Goal: Task Accomplishment & Management: Use online tool/utility

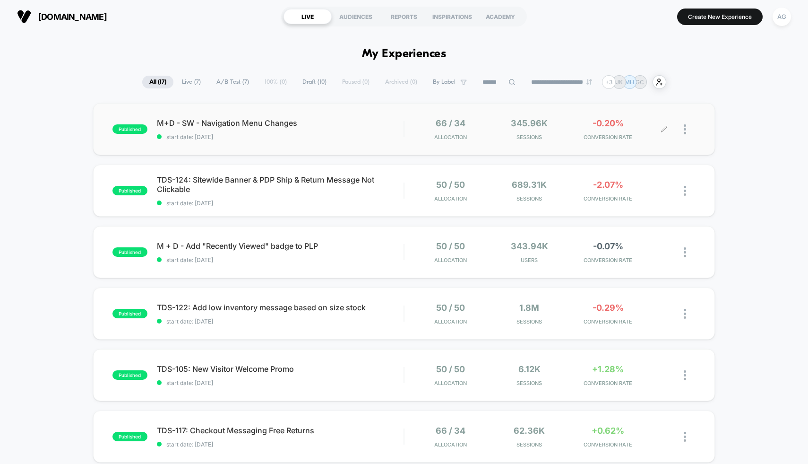
scroll to position [2, 0]
click at [718, 11] on button "Create New Experience" at bounding box center [720, 17] width 86 height 17
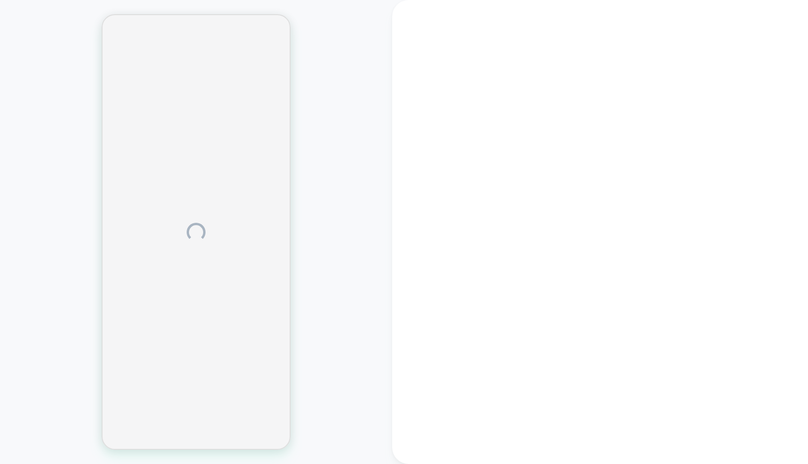
click at [718, 12] on div at bounding box center [600, 232] width 416 height 464
click at [762, 7] on div at bounding box center [600, 232] width 416 height 464
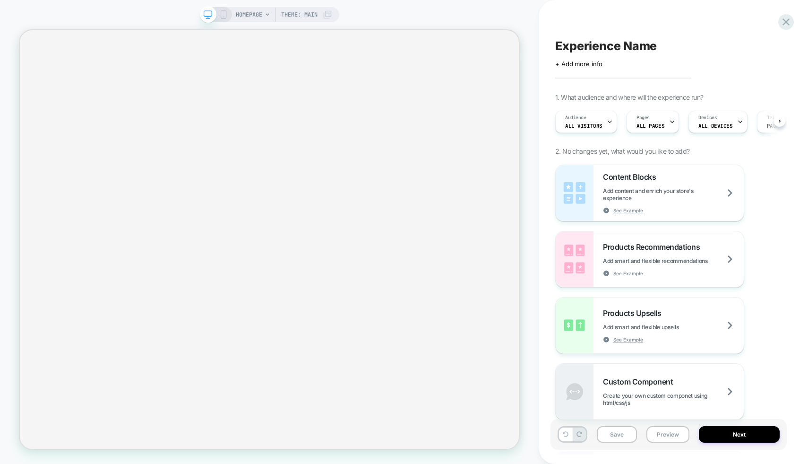
scroll to position [0, 0]
click at [249, 11] on span "HOMEPAGE" at bounding box center [249, 14] width 26 height 15
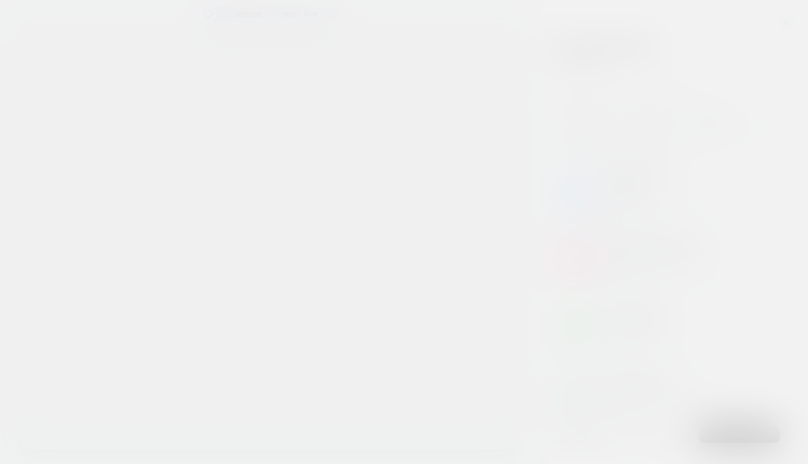
click at [254, 11] on div "Select page for quick preview Homepage Black Pique May Polo Dress (Product) [DE…" at bounding box center [269, 14] width 139 height 15
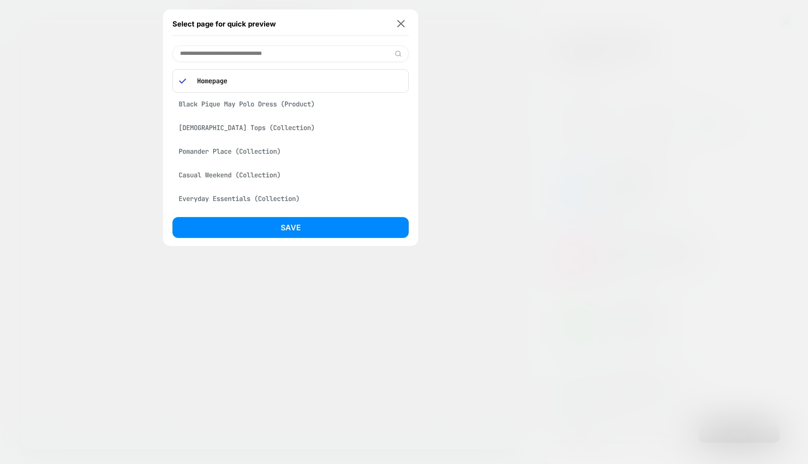
click at [227, 58] on input at bounding box center [290, 53] width 236 height 17
paste input "**********"
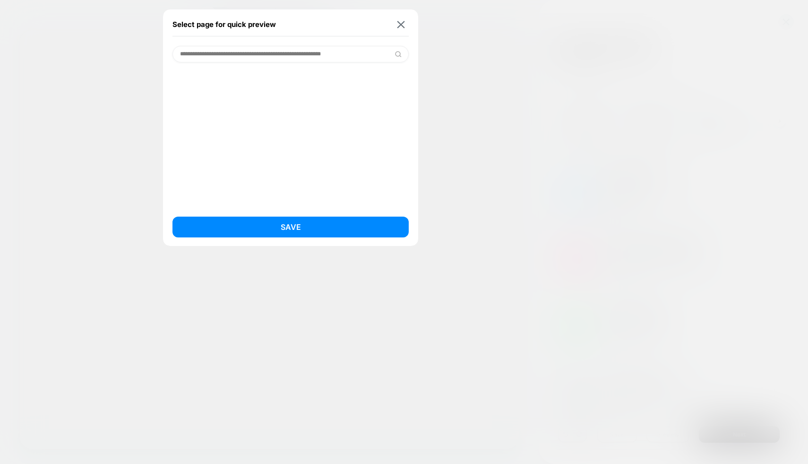
click at [224, 54] on input "**********" at bounding box center [290, 54] width 236 height 17
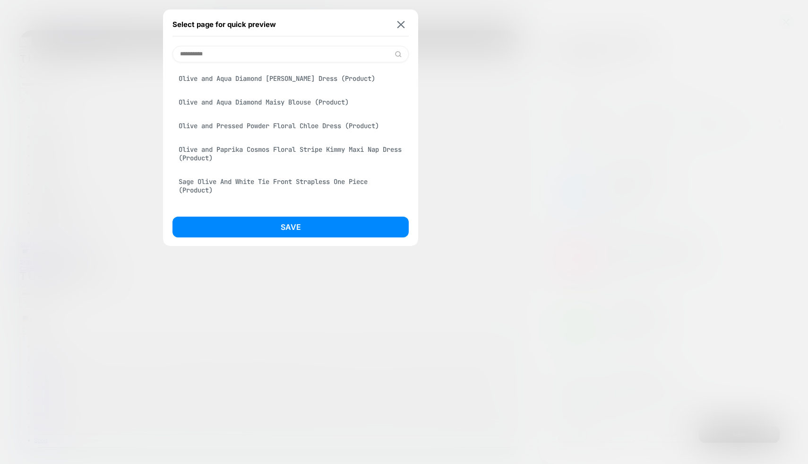
scroll to position [0, 0]
type input "*********"
click at [269, 143] on div "Olive and Paprika Cosmos Floral Stripe Kimmy Maxi Nap Dress (Product)" at bounding box center [290, 153] width 236 height 26
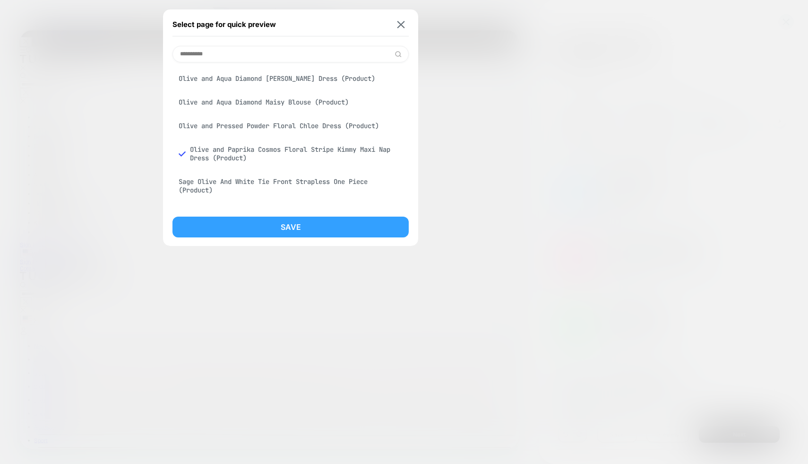
click at [269, 222] on button "Save" at bounding box center [290, 226] width 236 height 21
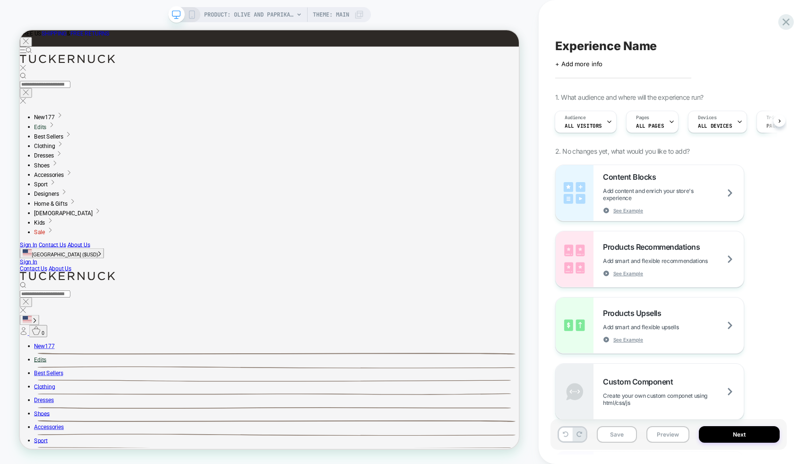
scroll to position [0, 1]
click at [190, 14] on icon at bounding box center [192, 14] width 9 height 9
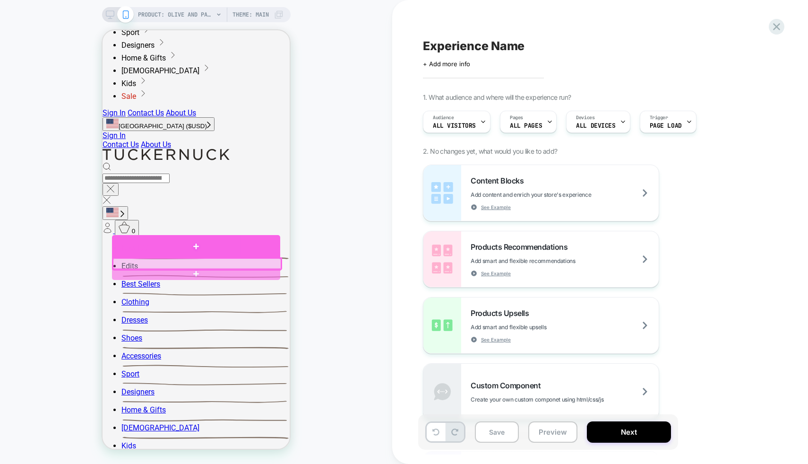
click at [157, 253] on div at bounding box center [196, 246] width 168 height 23
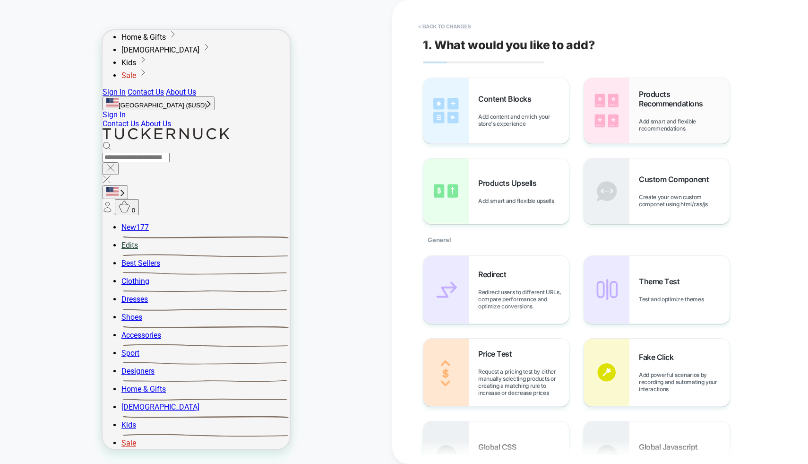
scroll to position [233, 0]
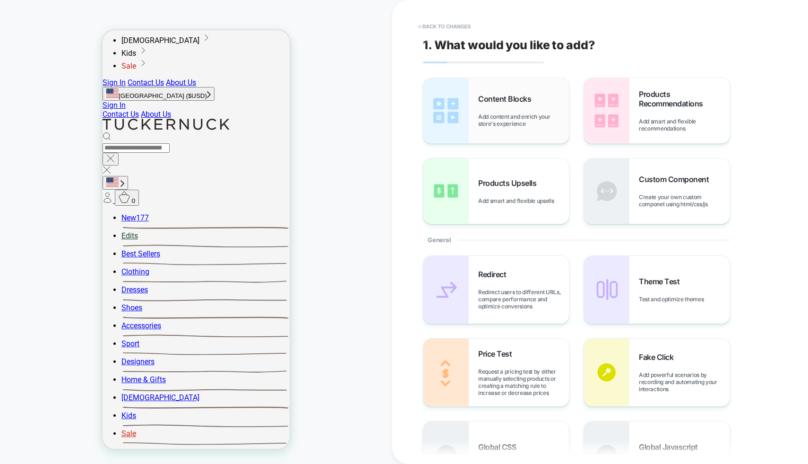
click at [550, 107] on div "Content Blocks Add content and enrich your store's experience" at bounding box center [523, 110] width 91 height 33
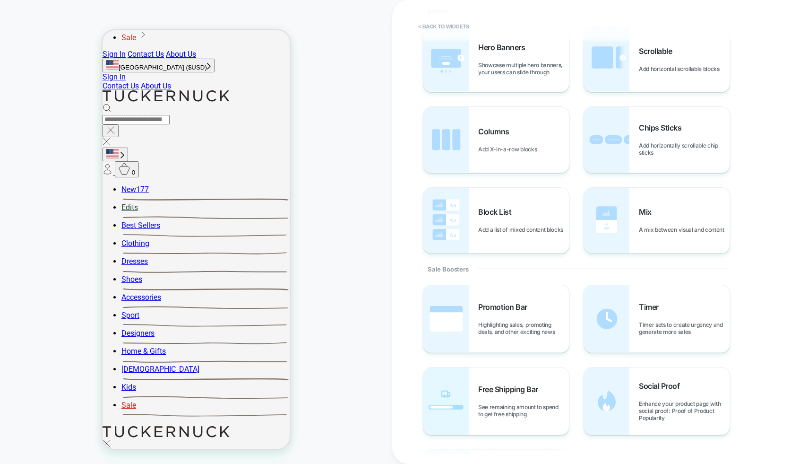
scroll to position [331, 0]
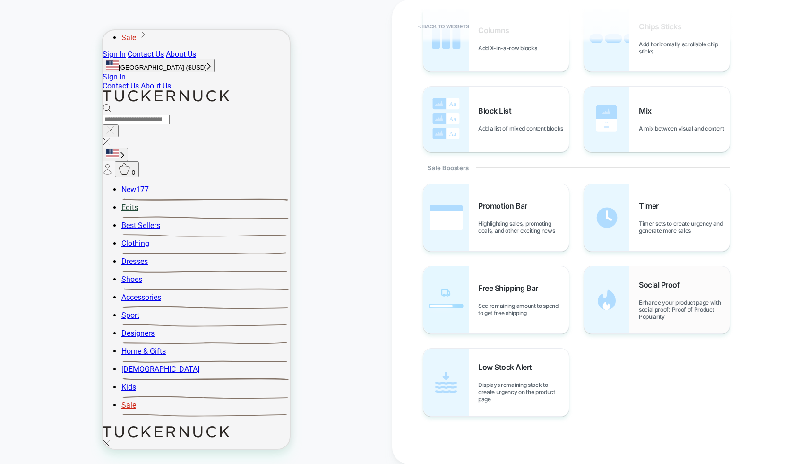
click at [600, 300] on img at bounding box center [606, 299] width 45 height 67
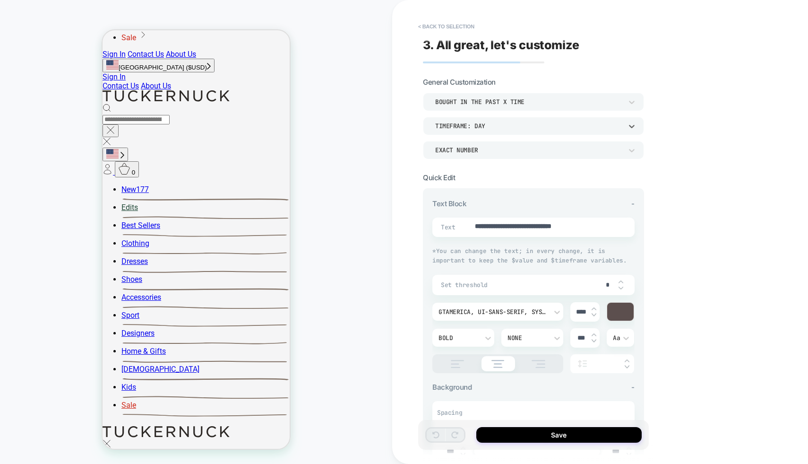
click at [533, 118] on div "TIMEFRAME: day" at bounding box center [533, 126] width 221 height 18
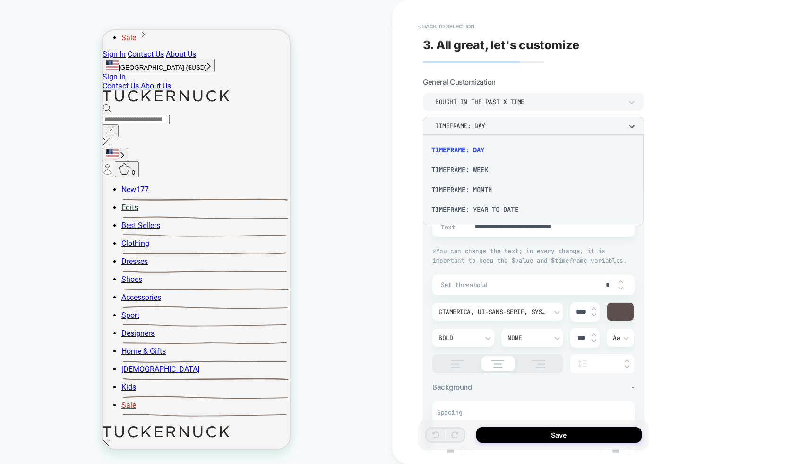
click at [499, 190] on div "TIMEFRAME: MONTH" at bounding box center [533, 190] width 213 height 20
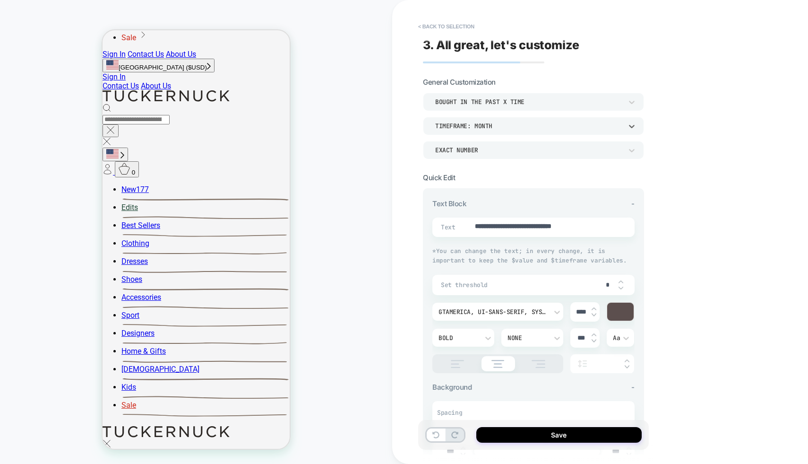
click at [491, 106] on div "bought in the past x time" at bounding box center [528, 102] width 197 height 10
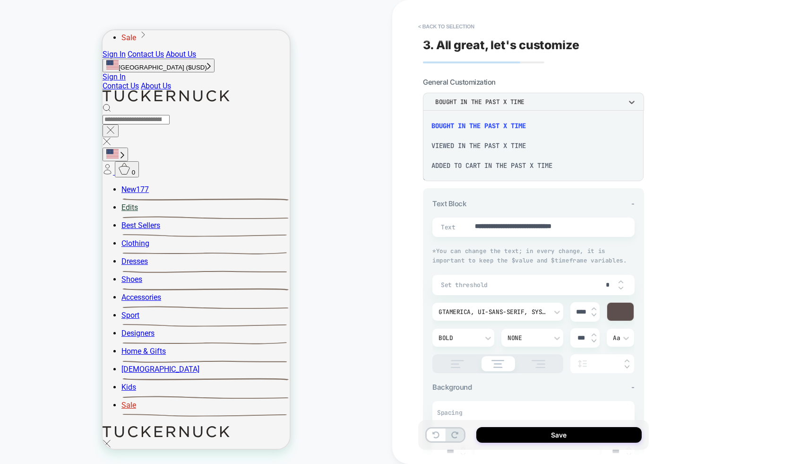
click at [488, 145] on div "viewed in the past x time" at bounding box center [533, 146] width 213 height 20
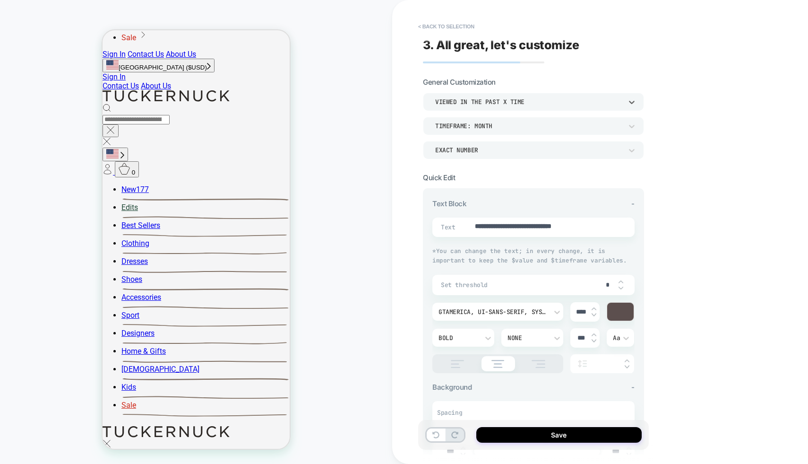
click at [486, 104] on div "viewed in the past x time" at bounding box center [528, 102] width 187 height 8
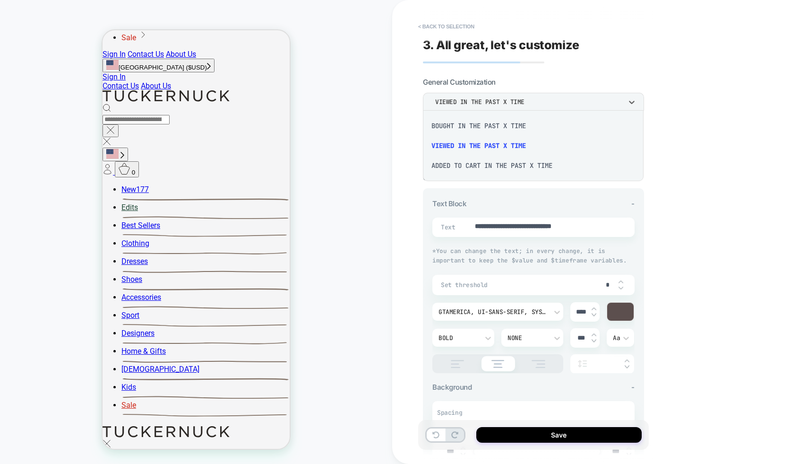
click at [489, 105] on div at bounding box center [404, 232] width 808 height 464
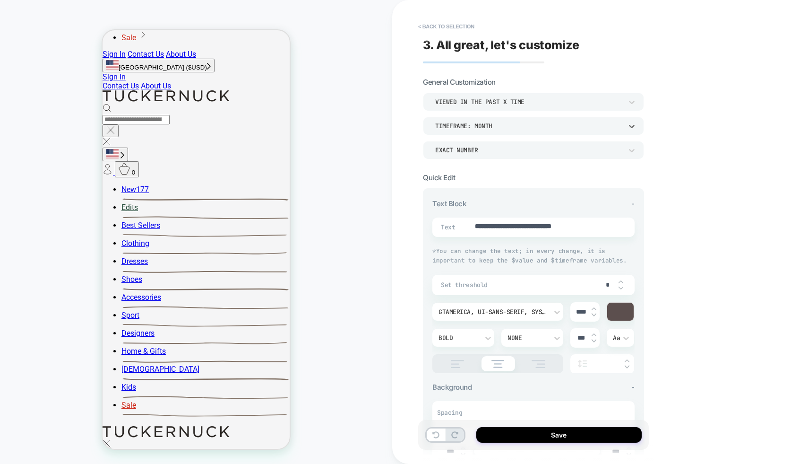
click at [484, 126] on div "TIMEFRAME: MONTH" at bounding box center [528, 126] width 187 height 8
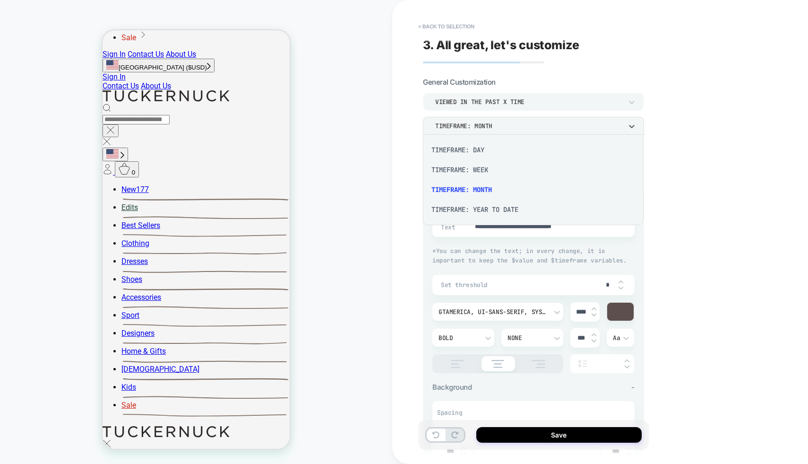
click at [477, 169] on div "TIMEFRAME: WEEK" at bounding box center [533, 170] width 213 height 20
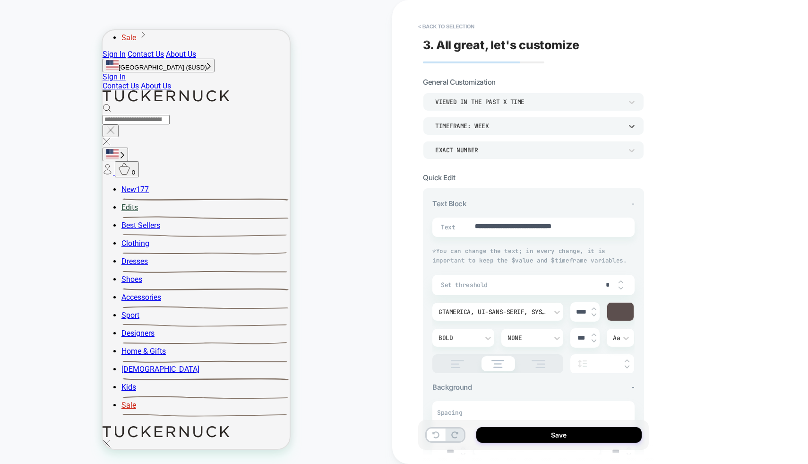
click at [473, 155] on div "EXACT NUMBER" at bounding box center [533, 150] width 221 height 18
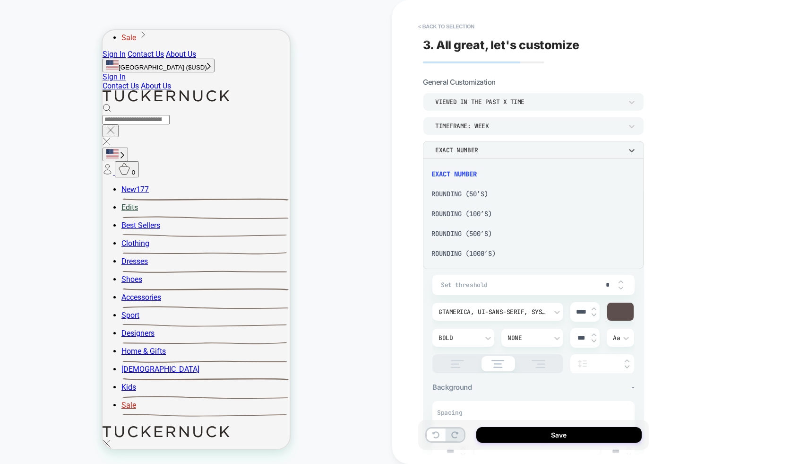
click at [488, 98] on div at bounding box center [404, 232] width 808 height 464
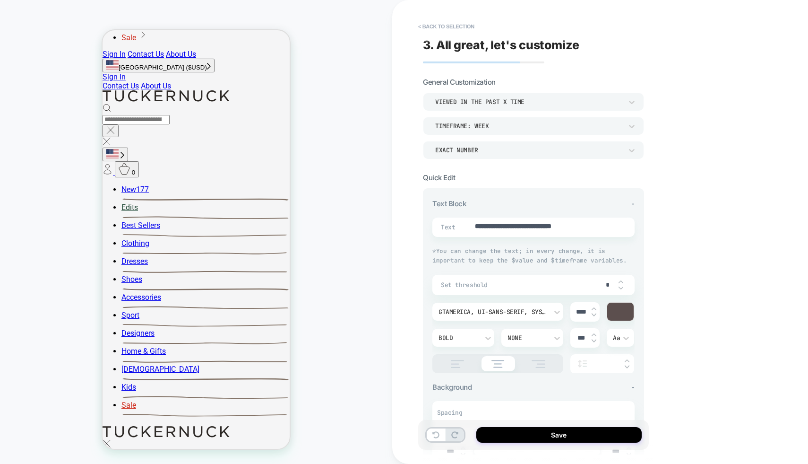
click at [491, 98] on div "viewed in the past x time" at bounding box center [528, 102] width 187 height 8
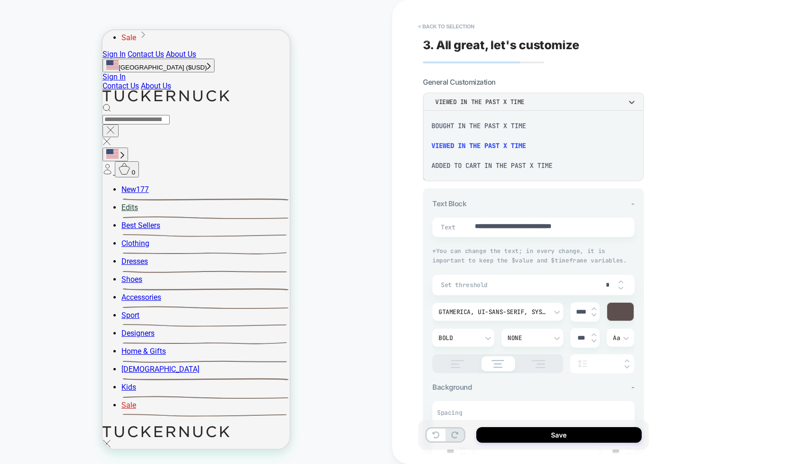
click at [484, 160] on div "Added to cart in the past x time" at bounding box center [533, 165] width 213 height 20
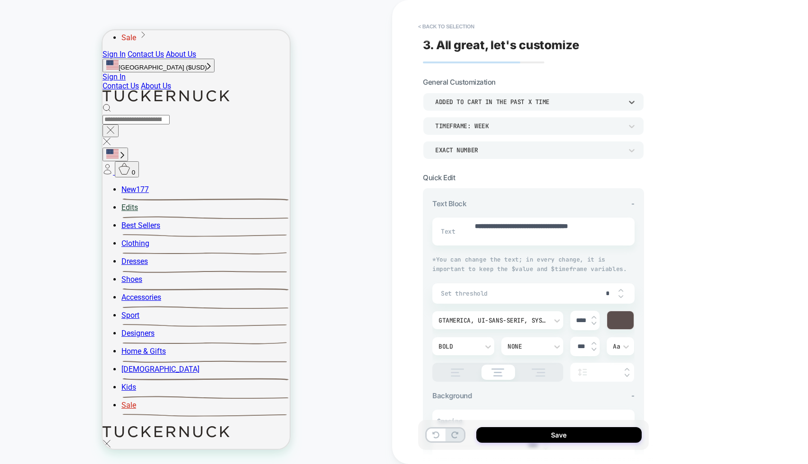
click at [496, 93] on div "Added to cart in the past x time" at bounding box center [533, 102] width 221 height 18
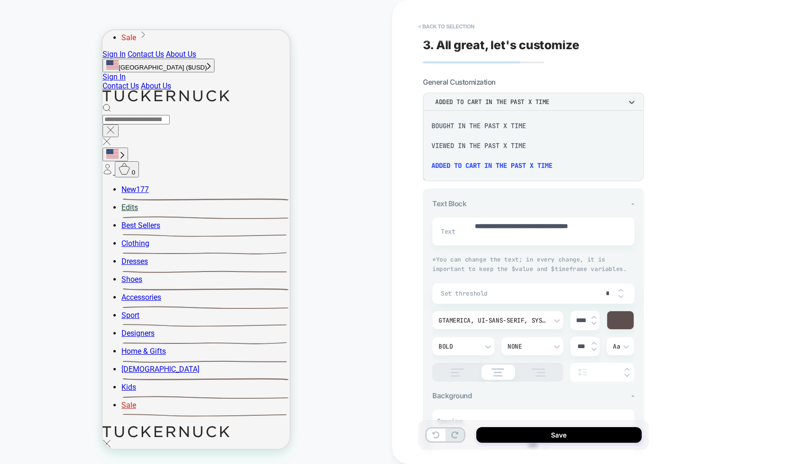
click at [512, 75] on div at bounding box center [404, 232] width 808 height 464
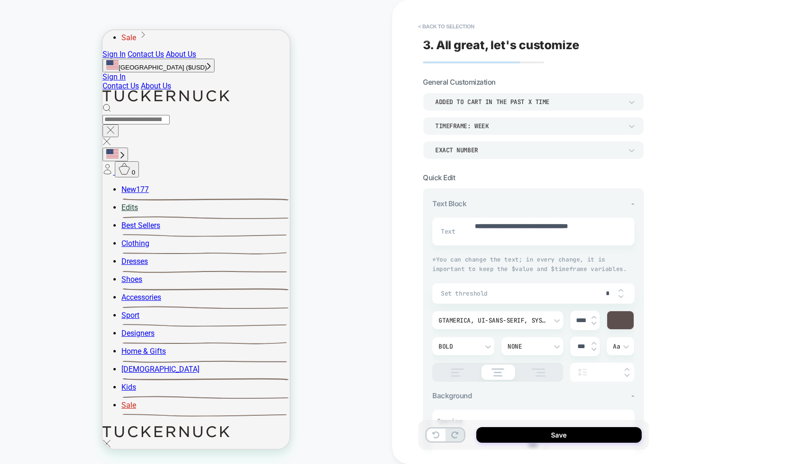
click at [485, 128] on div "TIMEFRAME: WEEK" at bounding box center [528, 126] width 187 height 8
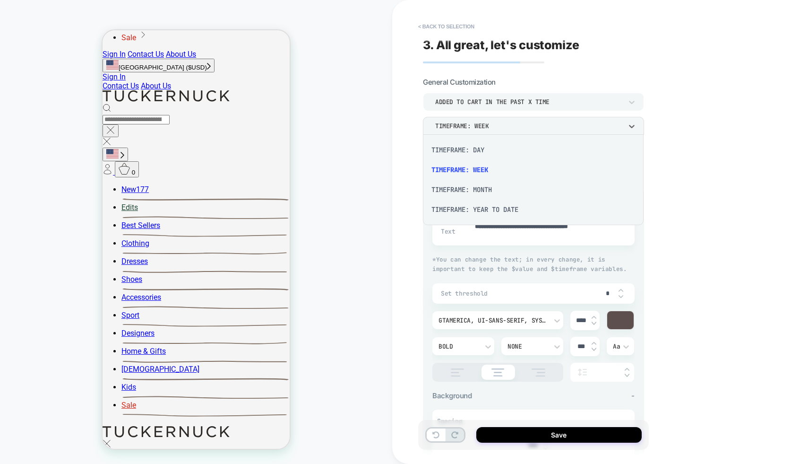
click at [480, 148] on div "TIMEFRAME: DAY" at bounding box center [533, 150] width 213 height 20
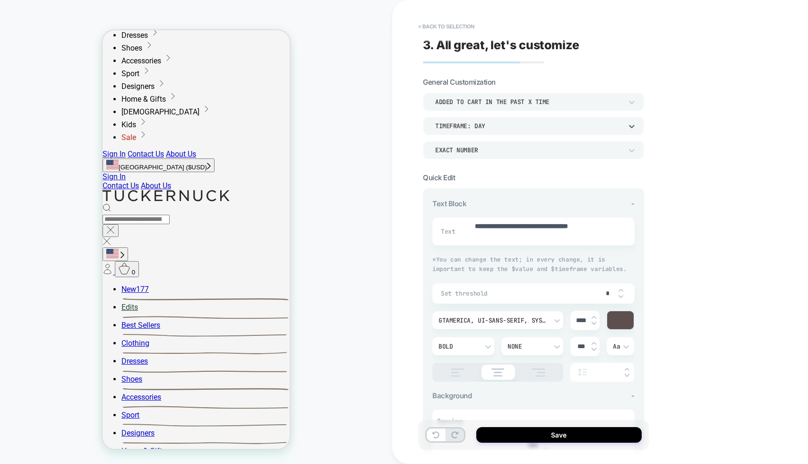
scroll to position [173, 0]
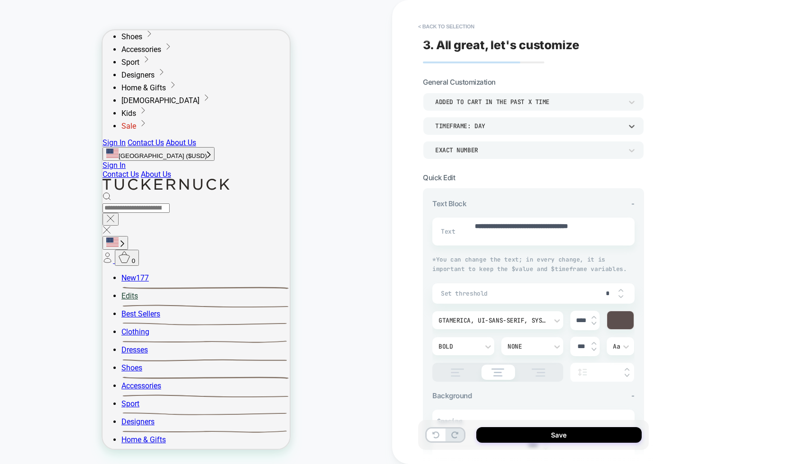
click at [493, 98] on div "Added to cart in the past x time" at bounding box center [528, 102] width 187 height 8
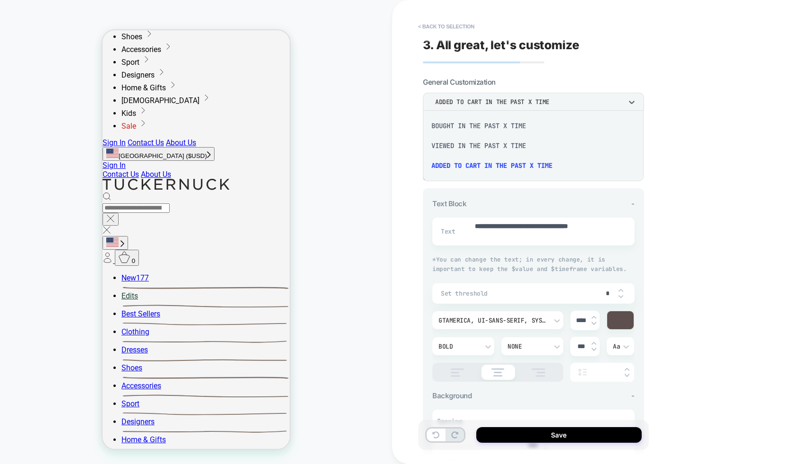
click at [479, 150] on div "viewed in the past x time" at bounding box center [533, 146] width 213 height 20
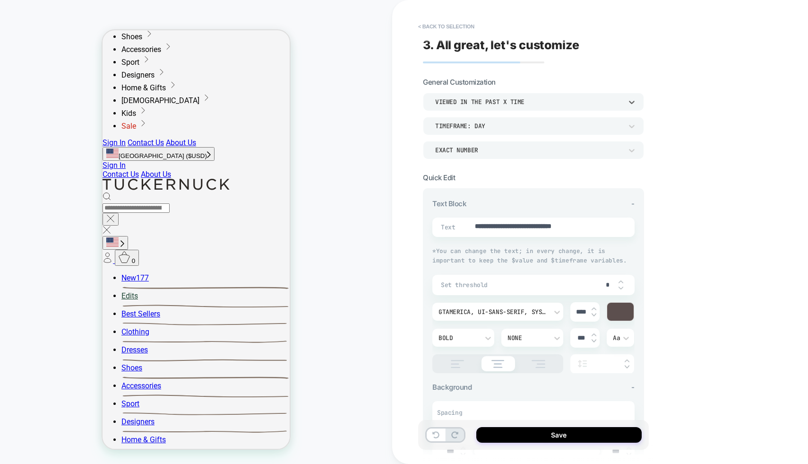
click at [476, 101] on div "viewed in the past x time" at bounding box center [528, 102] width 187 height 8
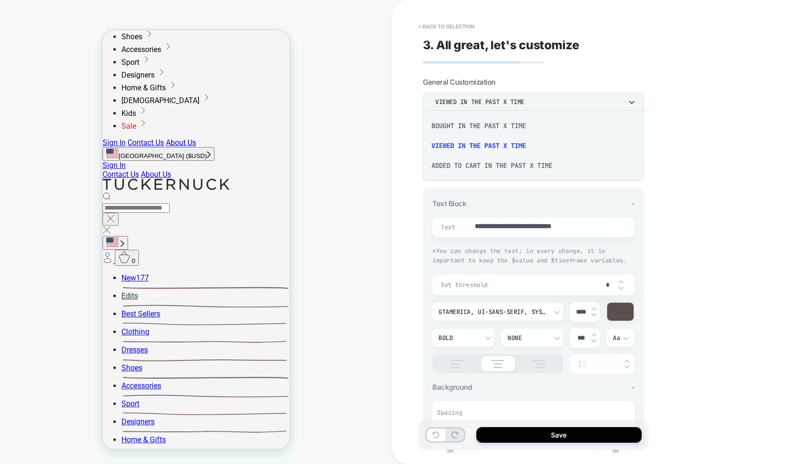
click at [478, 146] on div "viewed in the past x time" at bounding box center [533, 146] width 213 height 20
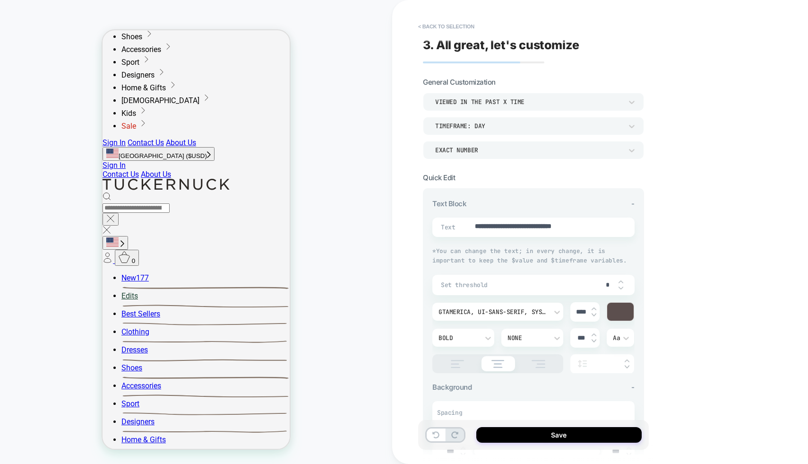
click at [388, 150] on div "PRODUCT: Olive and Paprika Cosmos Floral Stripe Kimmy Maxi Nap Dress PRODUCT: O…" at bounding box center [196, 231] width 392 height 445
click at [466, 134] on div "viewed in the past x time TIMEFRAME: DAY EXACT NUMBER" at bounding box center [533, 126] width 221 height 66
click at [466, 129] on div "TIMEFRAME: DAY" at bounding box center [528, 126] width 187 height 8
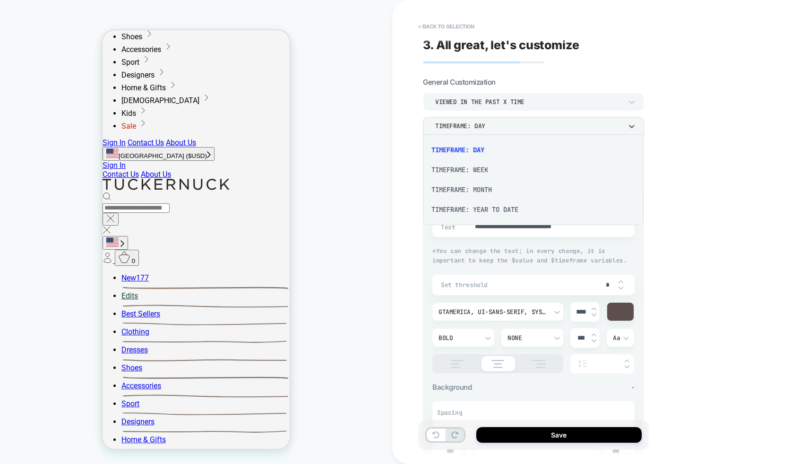
click at [464, 171] on div "TIMEFRAME: WEEK" at bounding box center [533, 170] width 213 height 20
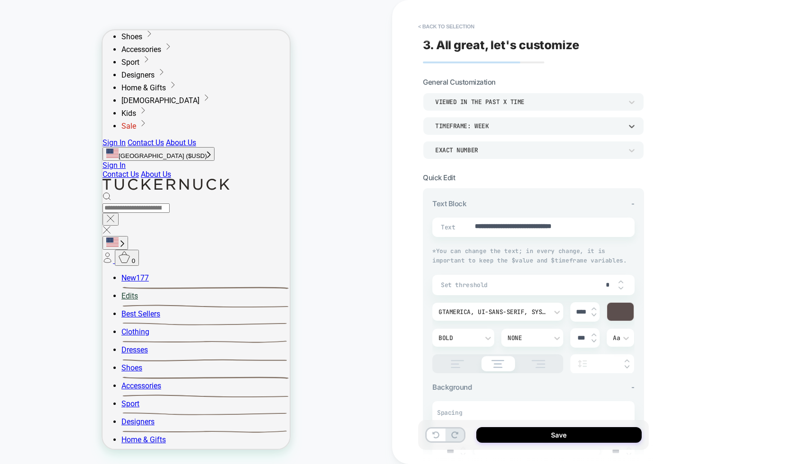
click at [456, 123] on div "TIMEFRAME: WEEK" at bounding box center [528, 126] width 187 height 8
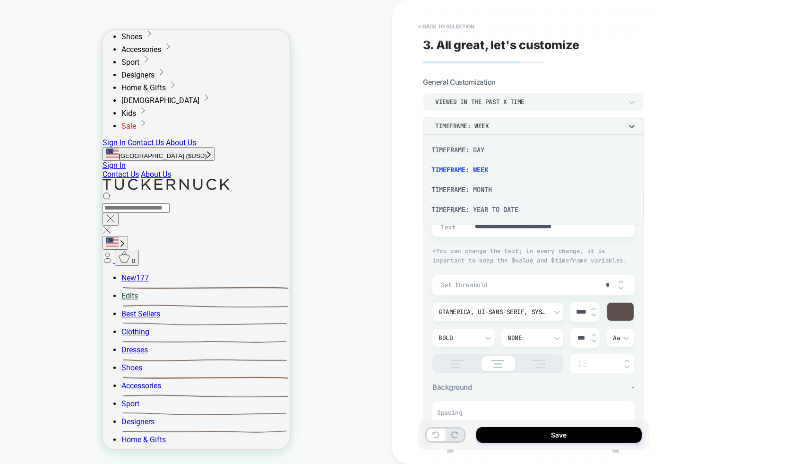
click at [464, 158] on div "TIMEFRAME: DAY" at bounding box center [533, 150] width 213 height 20
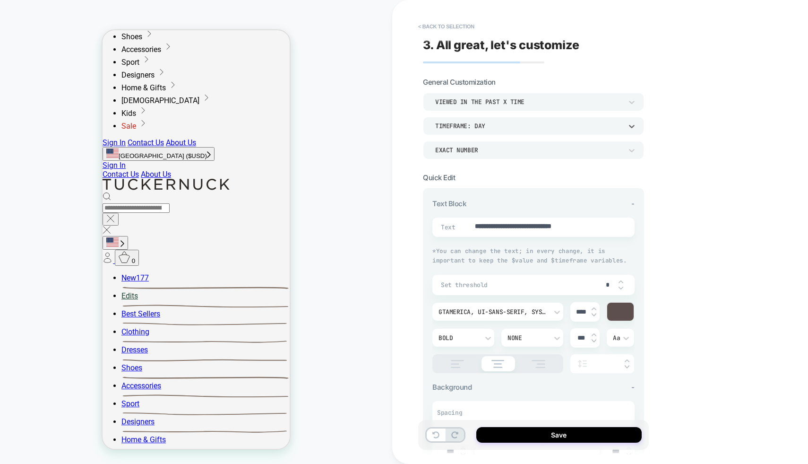
click at [468, 122] on div "TIMEFRAME: DAY" at bounding box center [528, 126] width 187 height 8
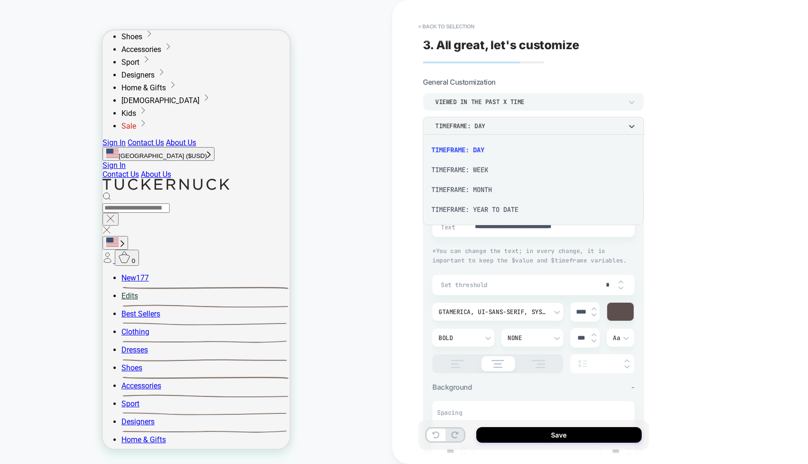
click at [466, 181] on div "TIMEFRAME: MONTH" at bounding box center [533, 190] width 213 height 20
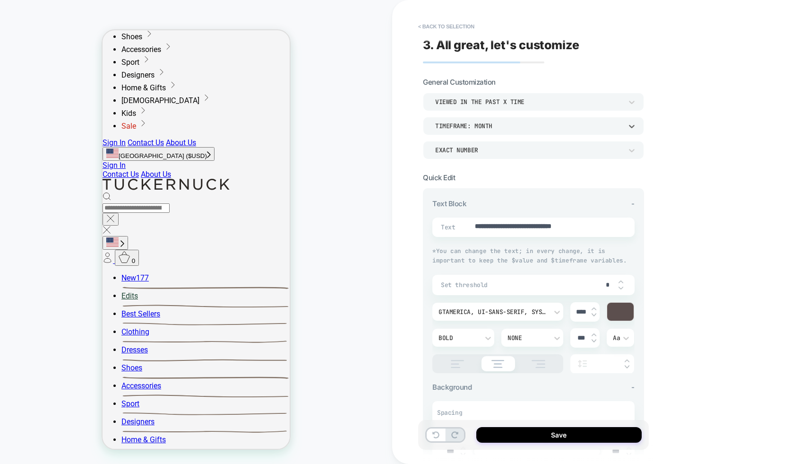
click at [476, 122] on div "TIMEFRAME: MONTH" at bounding box center [528, 126] width 187 height 8
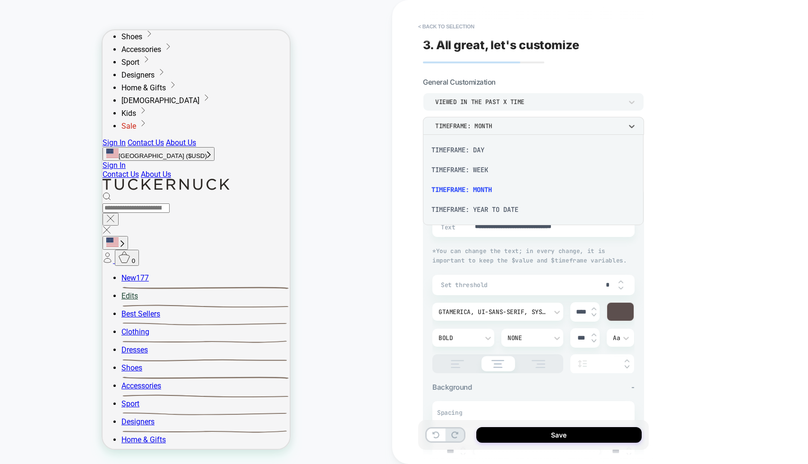
click at [471, 172] on div "TIMEFRAME: WEEK" at bounding box center [533, 170] width 213 height 20
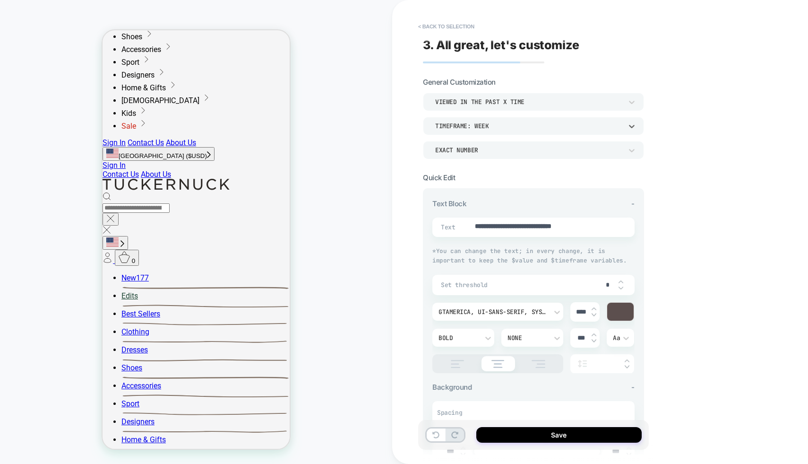
click at [480, 100] on div "viewed in the past x time" at bounding box center [528, 102] width 187 height 8
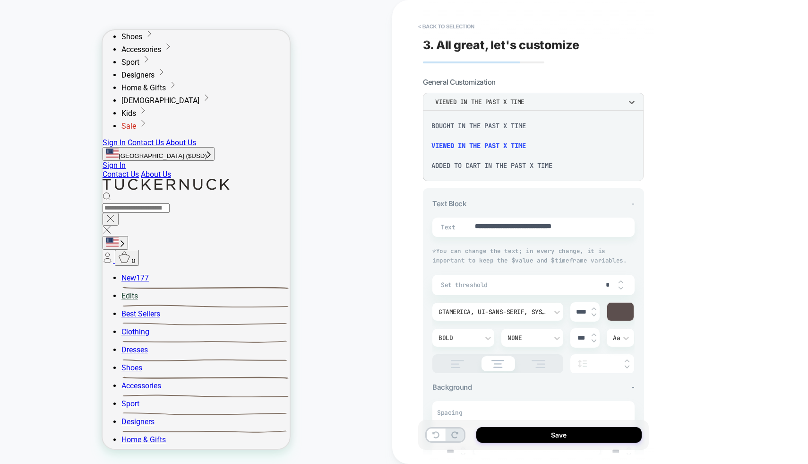
click at [481, 163] on div "Added to cart in the past x time" at bounding box center [533, 165] width 213 height 20
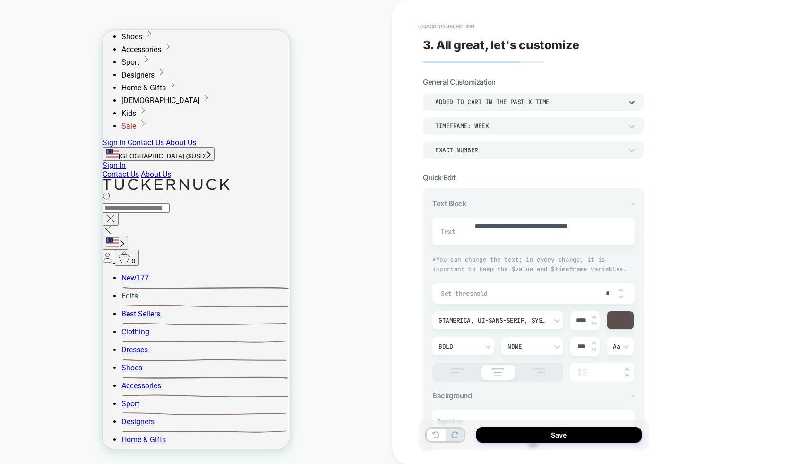
click at [482, 123] on div "TIMEFRAME: WEEK" at bounding box center [528, 126] width 187 height 8
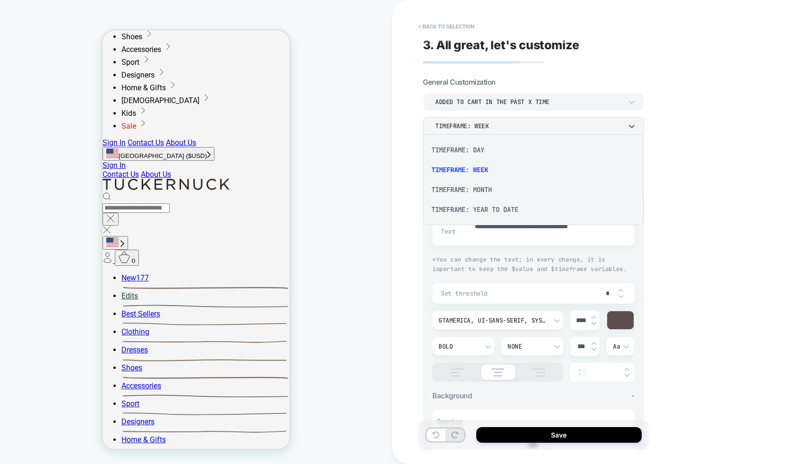
click at [481, 154] on div "TIMEFRAME: DAY" at bounding box center [533, 150] width 213 height 20
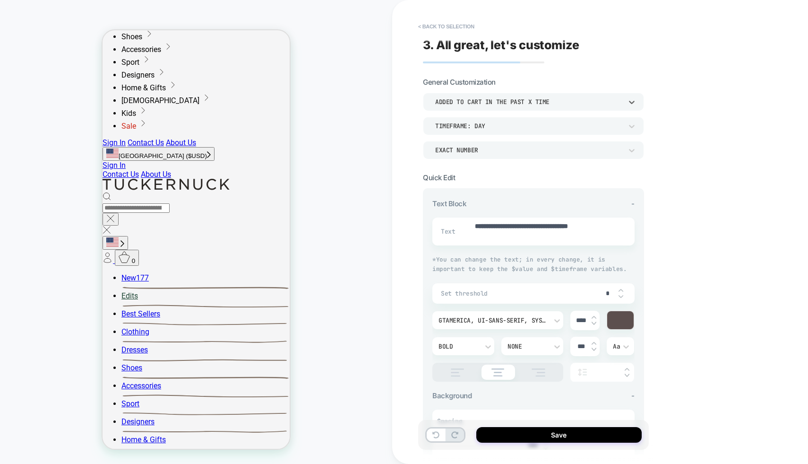
click at [489, 104] on div "Added to cart in the past x time" at bounding box center [528, 102] width 187 height 8
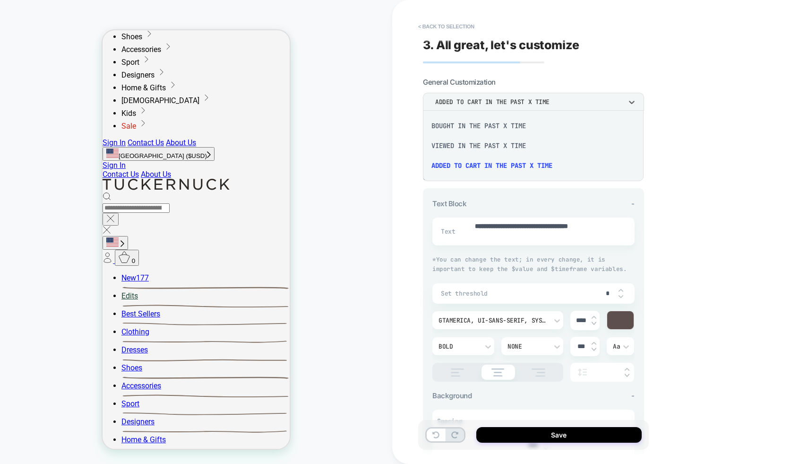
click at [485, 132] on div "bought in the past x time" at bounding box center [533, 126] width 213 height 20
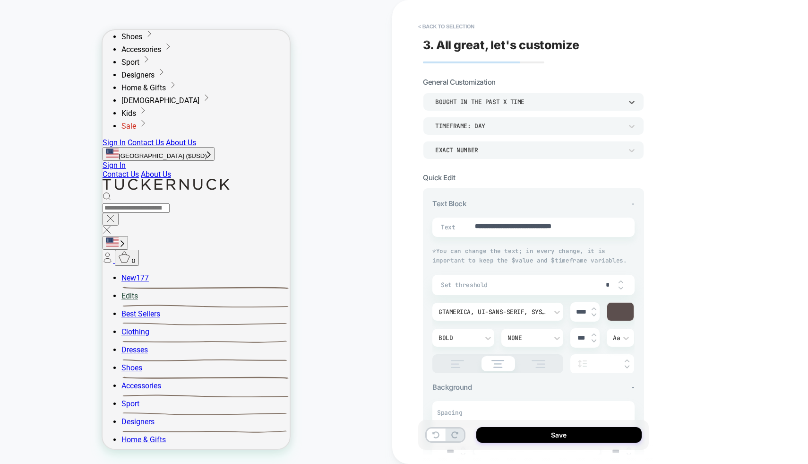
click at [485, 127] on div "TIMEFRAME: DAY" at bounding box center [528, 126] width 187 height 8
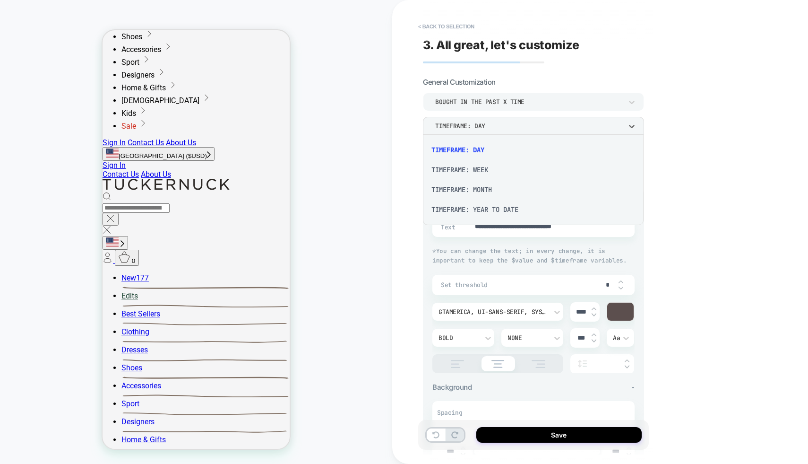
click at [469, 164] on div "TIMEFRAME: WEEK" at bounding box center [533, 170] width 213 height 20
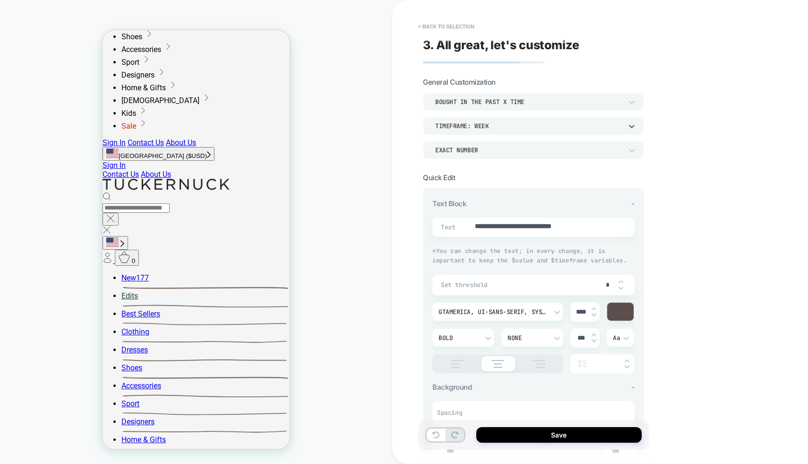
click at [483, 121] on div "TIMEFRAME: WEEK" at bounding box center [528, 126] width 197 height 10
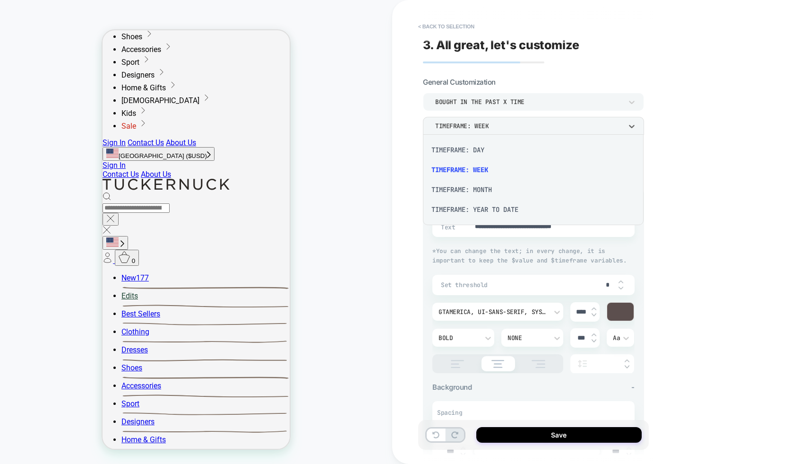
click at [461, 188] on div "TIMEFRAME: MONTH" at bounding box center [533, 190] width 213 height 20
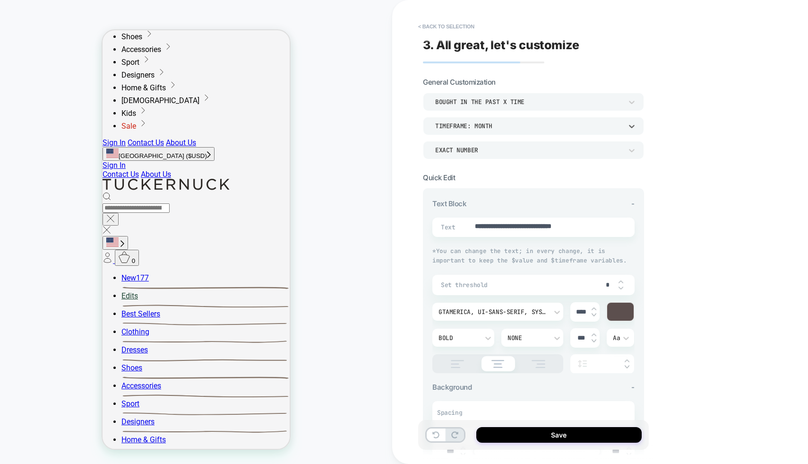
click at [489, 101] on div "bought in the past x time" at bounding box center [528, 102] width 187 height 8
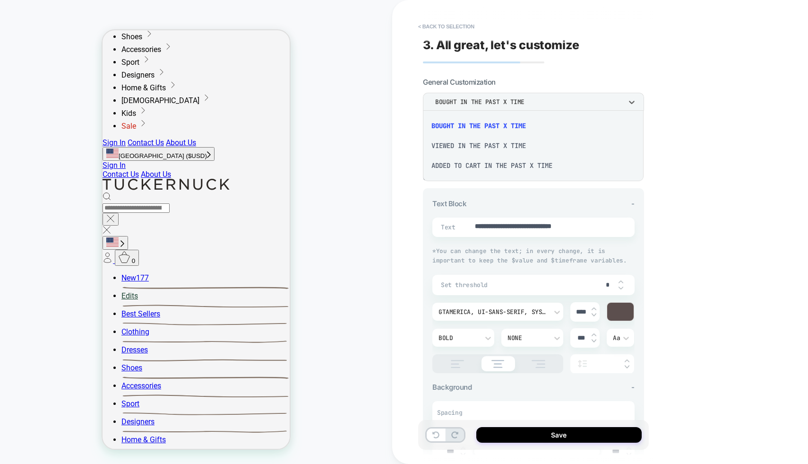
click at [473, 162] on div "Added to cart in the past x time" at bounding box center [533, 165] width 213 height 20
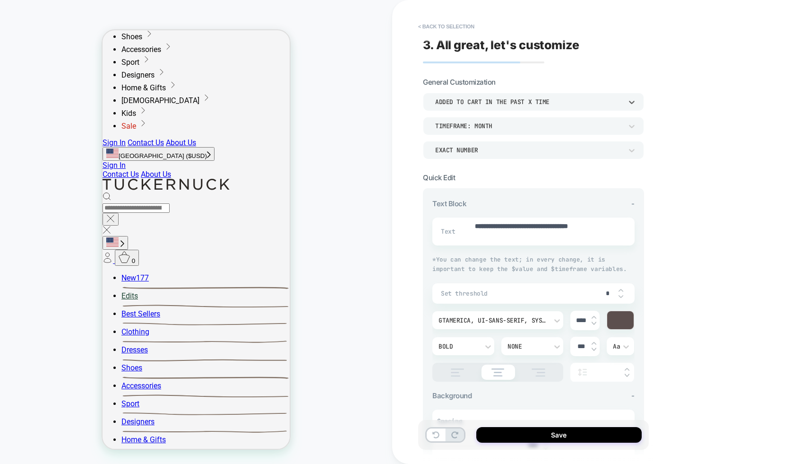
click at [479, 122] on div "TIMEFRAME: MONTH" at bounding box center [528, 126] width 187 height 8
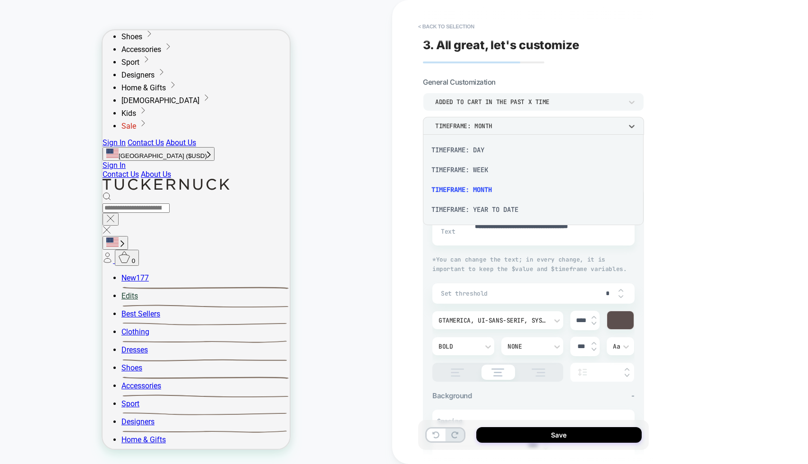
click at [469, 170] on div "TIMEFRAME: WEEK" at bounding box center [533, 170] width 213 height 20
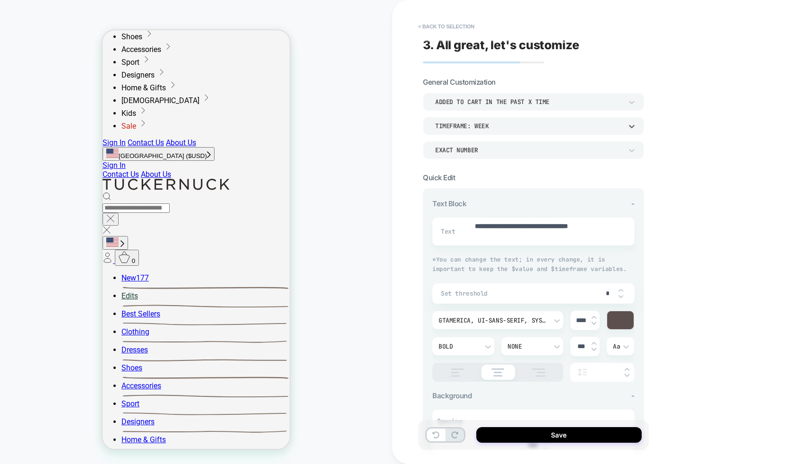
click at [484, 128] on div "TIMEFRAME: WEEK" at bounding box center [528, 126] width 187 height 8
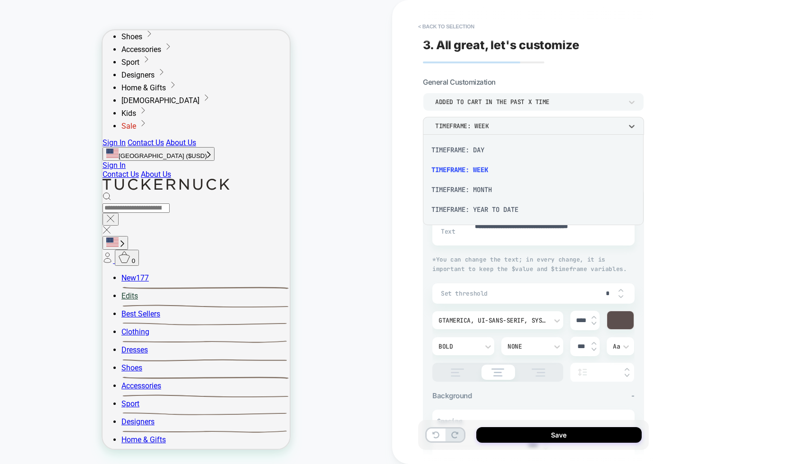
click at [477, 150] on div "TIMEFRAME: DAY" at bounding box center [533, 150] width 213 height 20
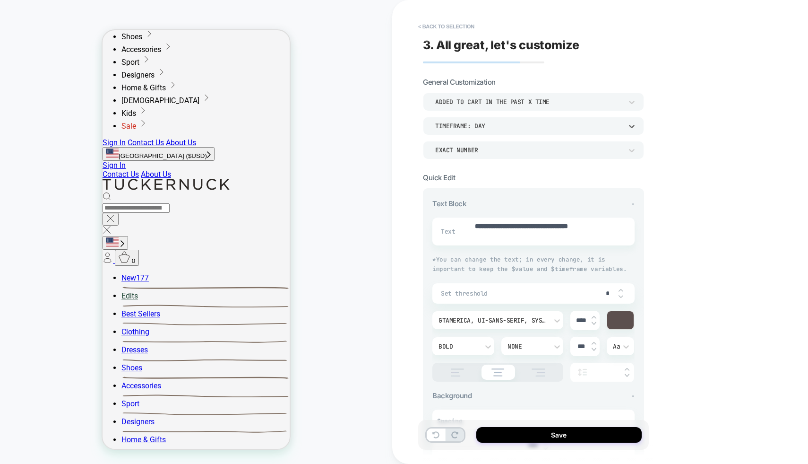
click at [492, 104] on div "Added to cart in the past x time" at bounding box center [528, 102] width 187 height 8
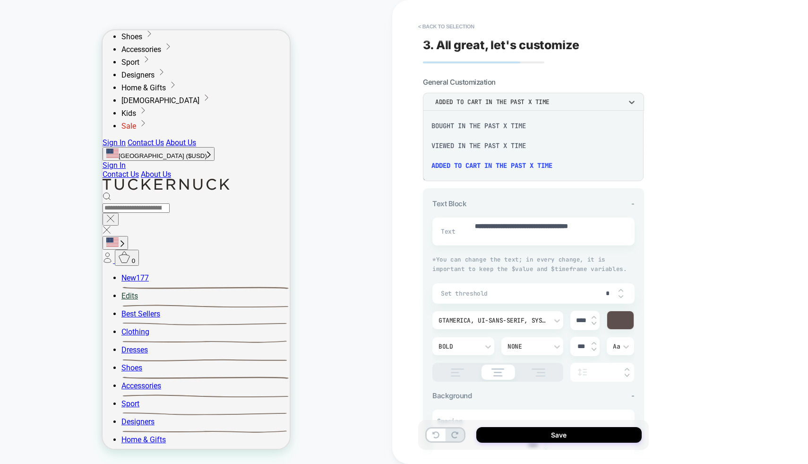
click at [479, 148] on div "viewed in the past x time" at bounding box center [533, 146] width 213 height 20
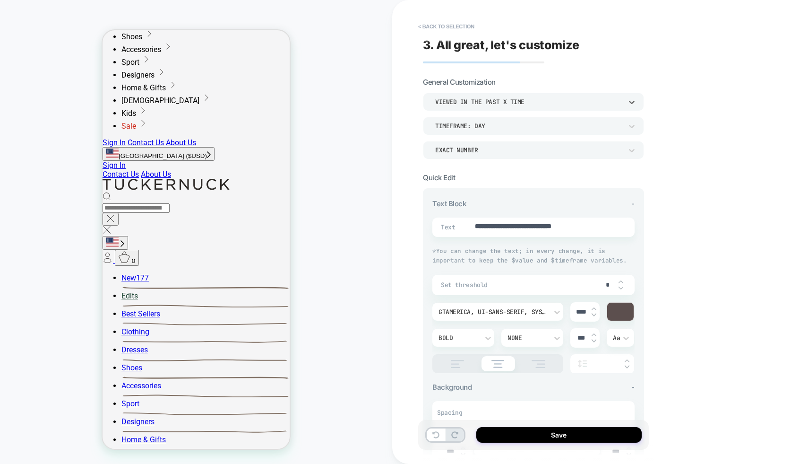
click at [484, 130] on div "TIMEFRAME: DAY" at bounding box center [528, 126] width 197 height 10
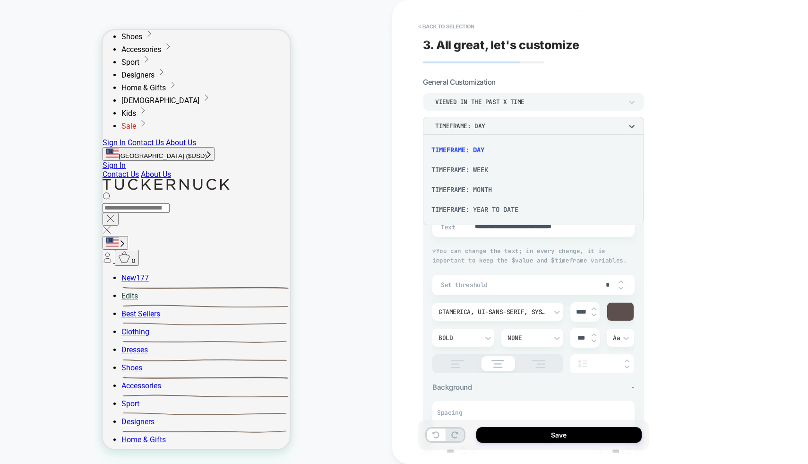
click at [476, 171] on div "TIMEFRAME: WEEK" at bounding box center [533, 170] width 213 height 20
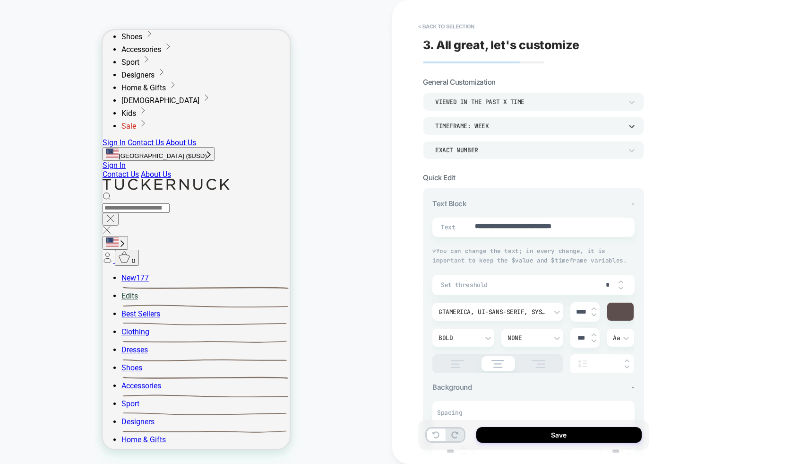
click at [488, 123] on div "TIMEFRAME: WEEK" at bounding box center [528, 126] width 187 height 8
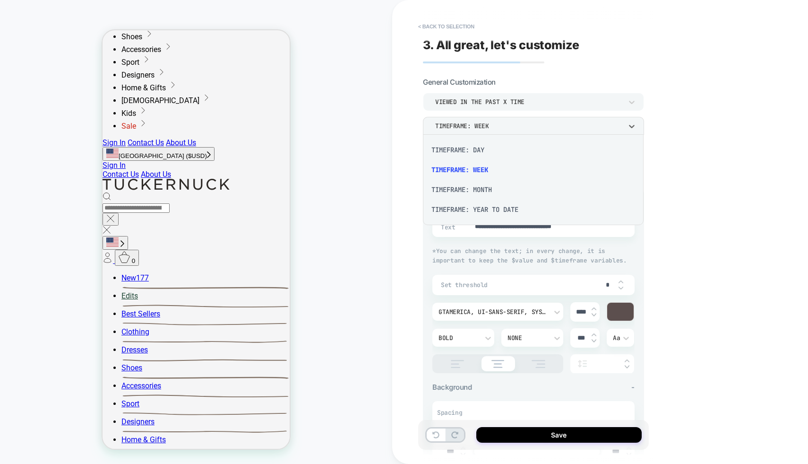
click at [477, 190] on div "TIMEFRAME: MONTH" at bounding box center [533, 190] width 213 height 20
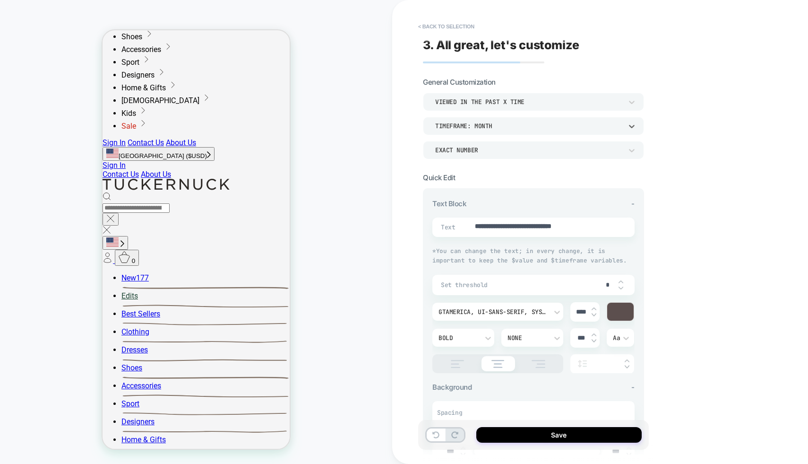
click at [493, 98] on div "viewed in the past x time" at bounding box center [528, 102] width 187 height 8
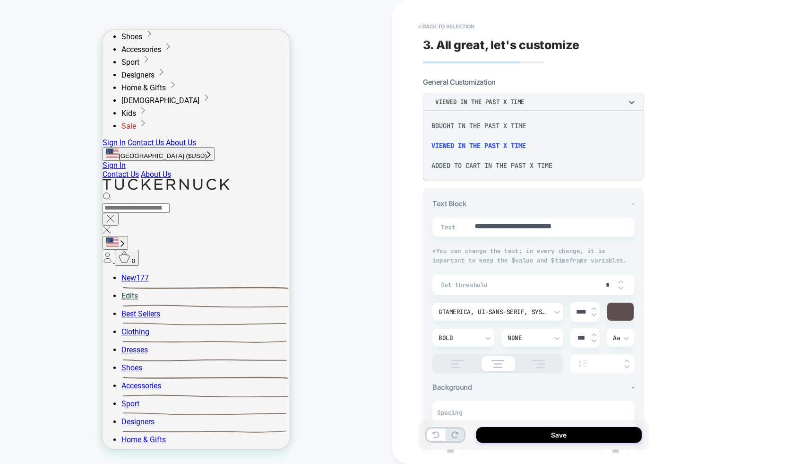
click at [550, 76] on div at bounding box center [404, 232] width 808 height 464
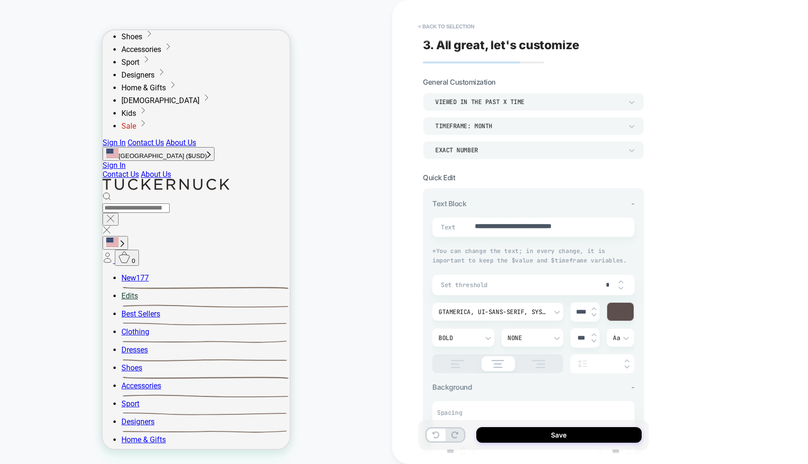
click at [503, 122] on div "TIMEFRAME: MONTH" at bounding box center [528, 126] width 187 height 8
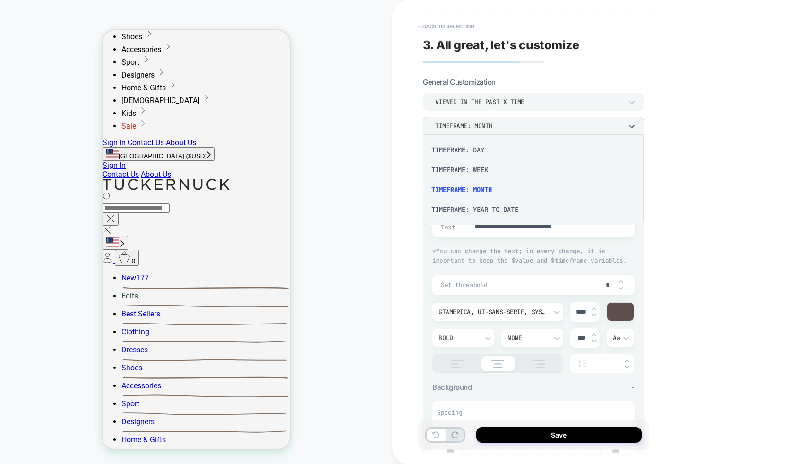
click at [490, 172] on div "TIMEFRAME: WEEK" at bounding box center [533, 170] width 213 height 20
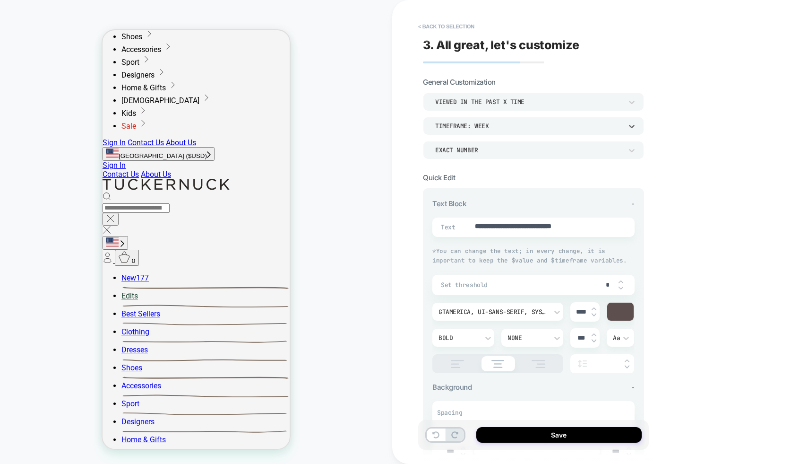
click at [490, 129] on div "TIMEFRAME: WEEK" at bounding box center [528, 126] width 197 height 10
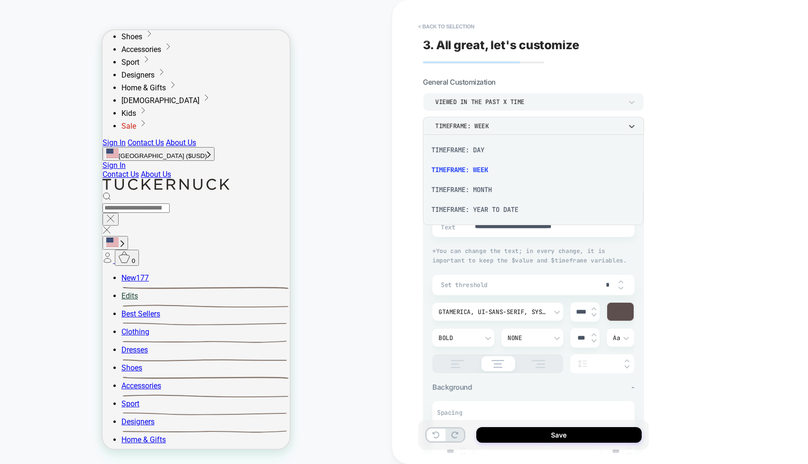
click at [485, 154] on div "TIMEFRAME: DAY" at bounding box center [533, 150] width 213 height 20
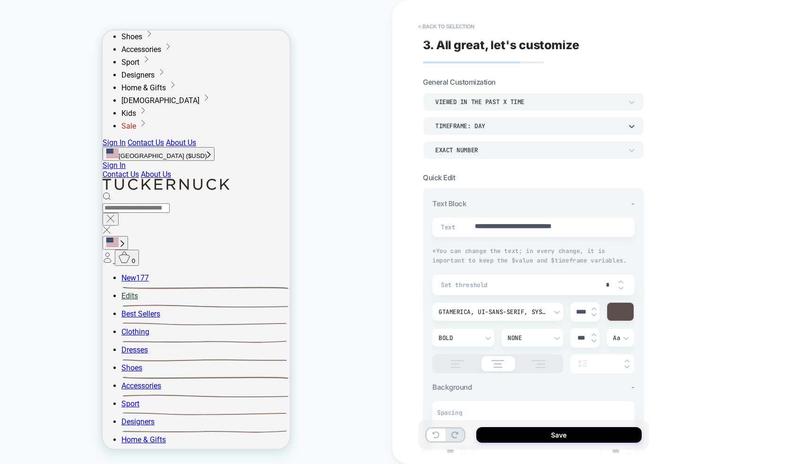
click at [513, 105] on div "viewed in the past x time" at bounding box center [528, 102] width 187 height 8
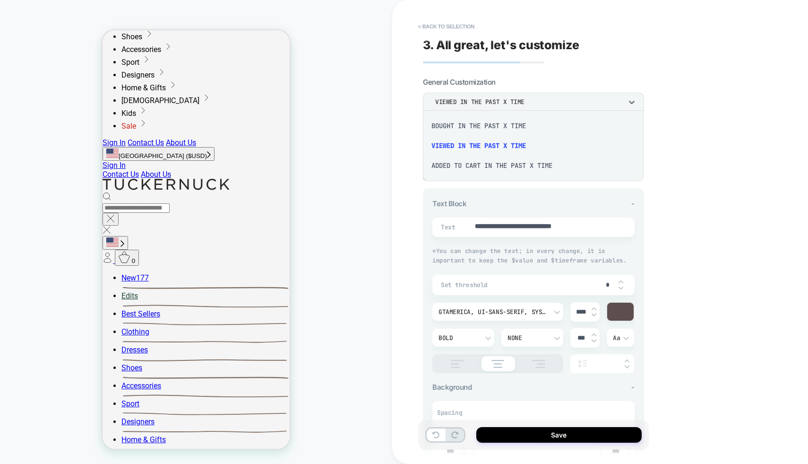
click at [507, 164] on div "Added to cart in the past x time" at bounding box center [533, 165] width 213 height 20
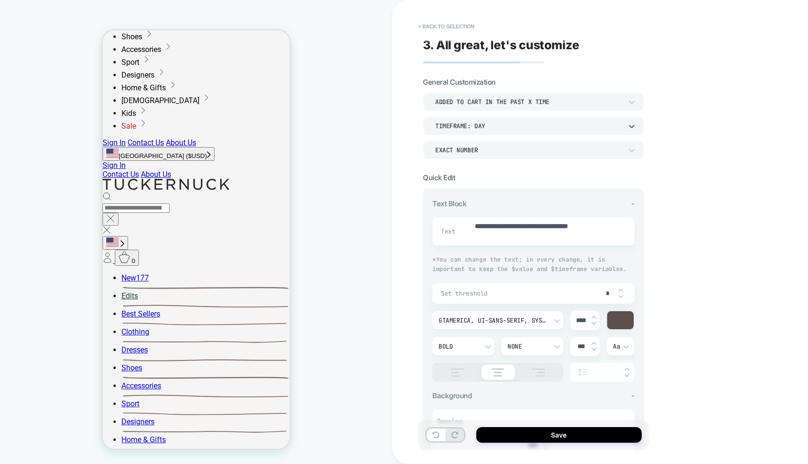
click at [501, 133] on div "TIMEFRAME: DAY" at bounding box center [533, 126] width 221 height 18
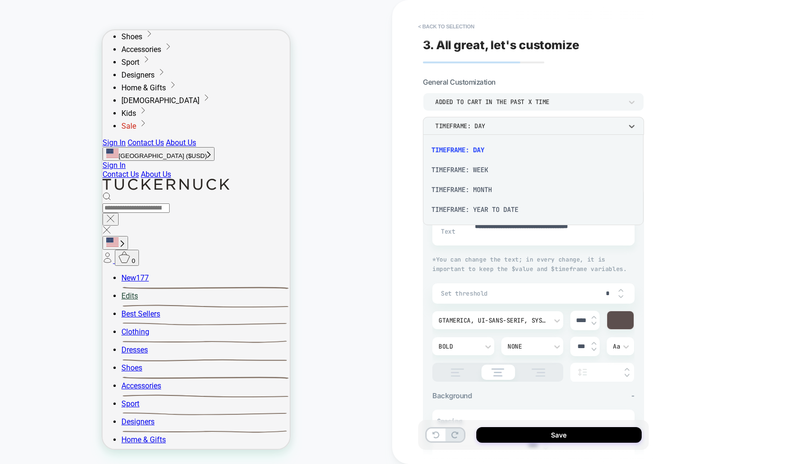
click at [498, 167] on div "TIMEFRAME: WEEK" at bounding box center [533, 170] width 213 height 20
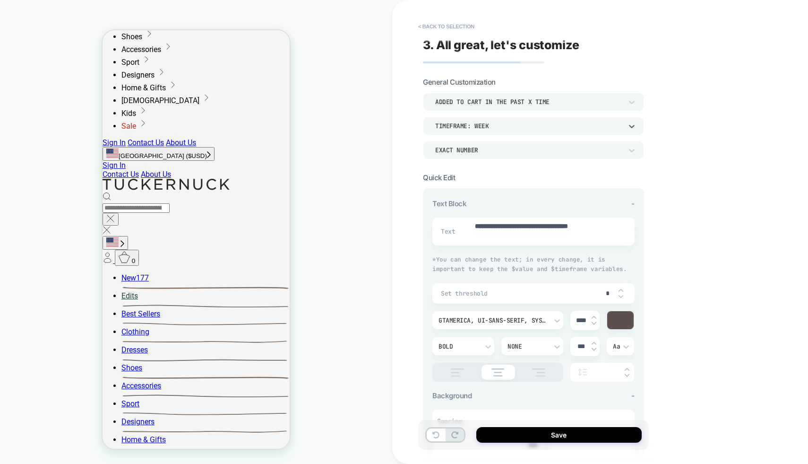
click at [503, 131] on div "TIMEFRAME: WEEK" at bounding box center [533, 126] width 221 height 18
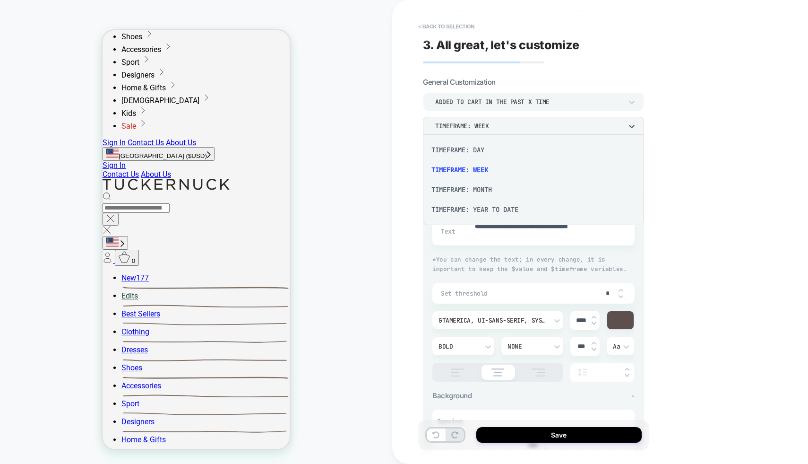
click at [493, 192] on div "TIMEFRAME: MONTH" at bounding box center [533, 190] width 213 height 20
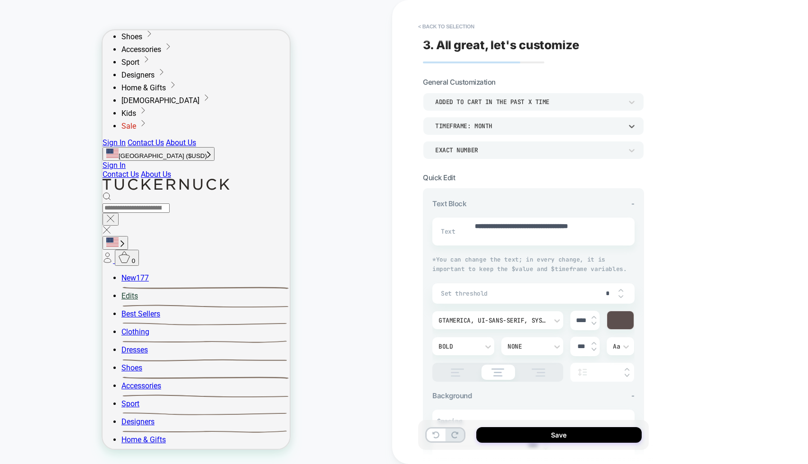
click at [653, 111] on div "**********" at bounding box center [538, 232] width 231 height 464
click at [464, 28] on button "< Back to selection" at bounding box center [446, 26] width 66 height 15
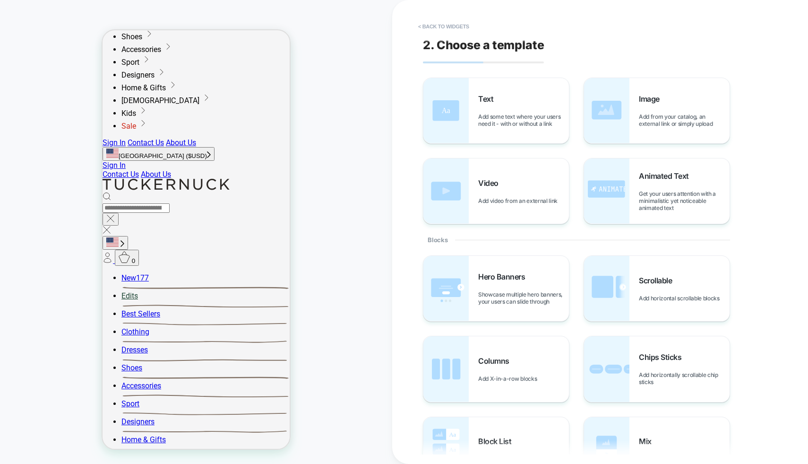
click at [464, 28] on button "< Back to widgets" at bounding box center [443, 26] width 60 height 15
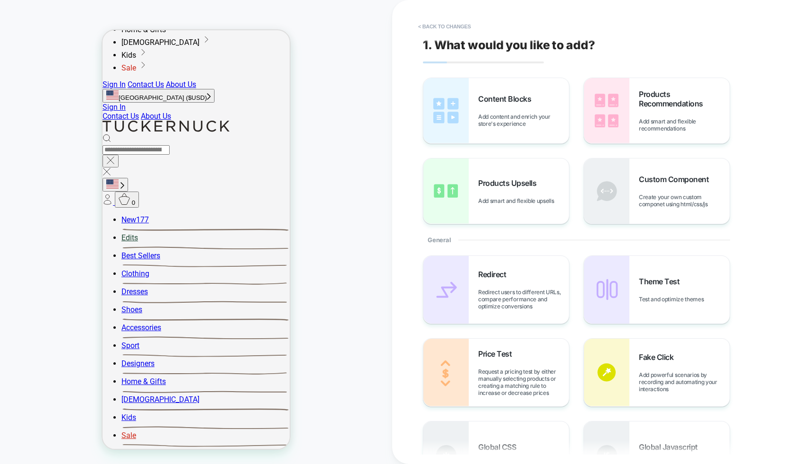
click at [464, 28] on button "< Back to changes" at bounding box center [444, 26] width 62 height 15
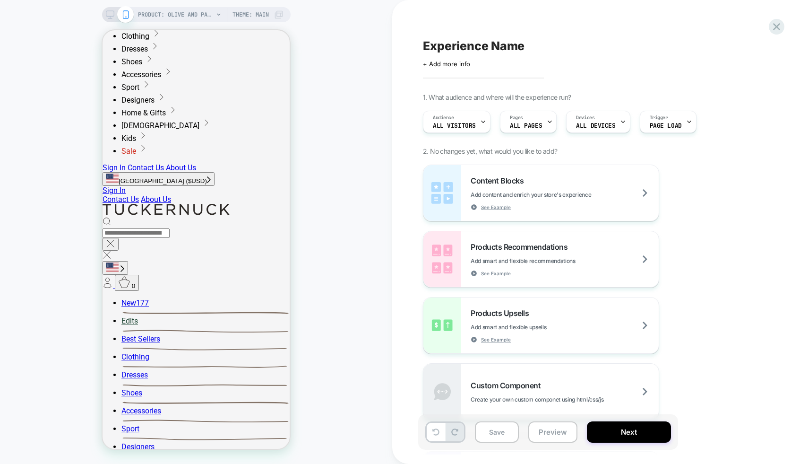
scroll to position [0, 0]
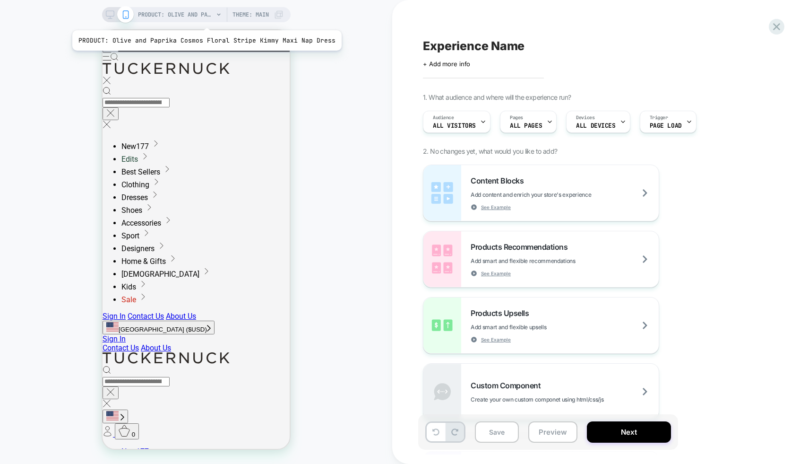
click at [204, 18] on span "PRODUCT: Olive and Paprika Cosmos Floral Stripe Kimmy Maxi Nap Dress" at bounding box center [176, 14] width 76 height 15
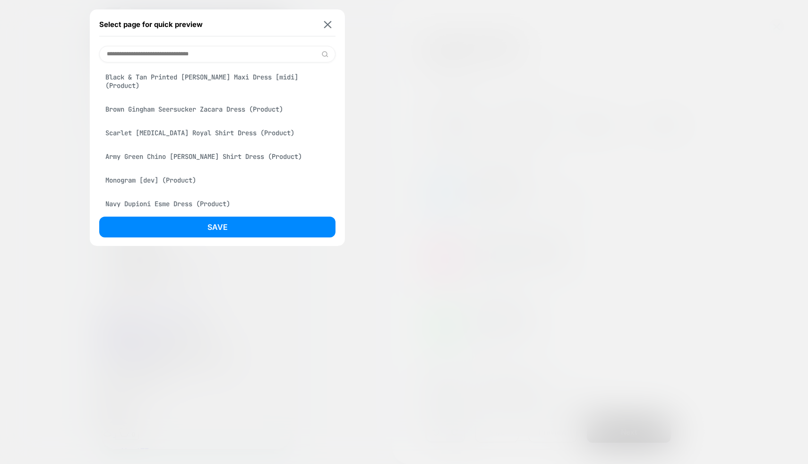
click at [190, 141] on div "Scarlet [MEDICAL_DATA] Royal Shirt Dress (Product)" at bounding box center [217, 133] width 236 height 18
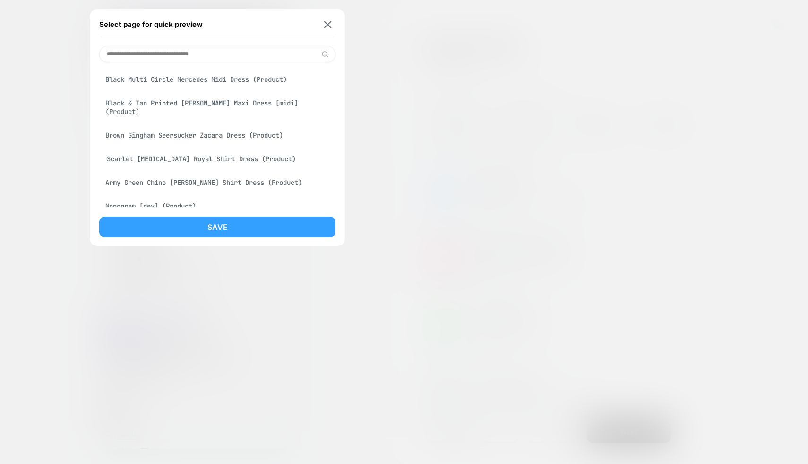
scroll to position [399, 0]
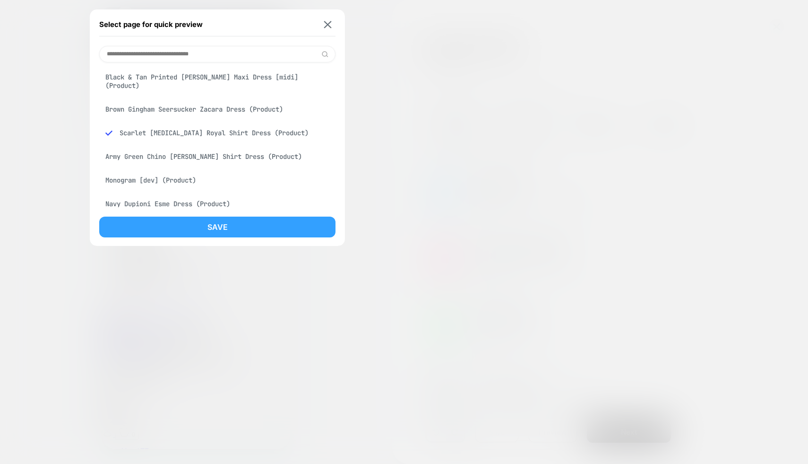
click at [194, 232] on button "Save" at bounding box center [217, 226] width 236 height 21
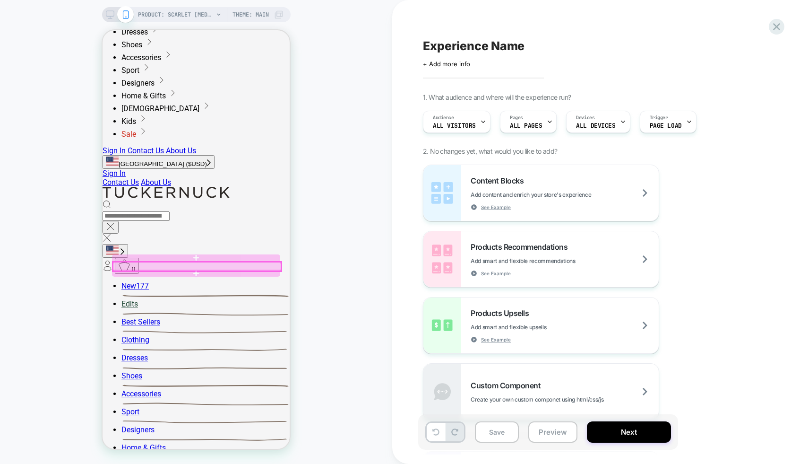
scroll to position [0, 0]
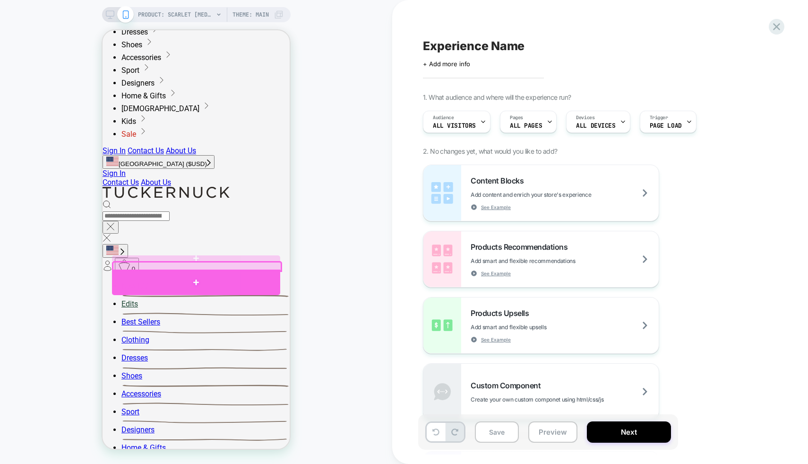
click at [190, 276] on div at bounding box center [196, 282] width 168 height 26
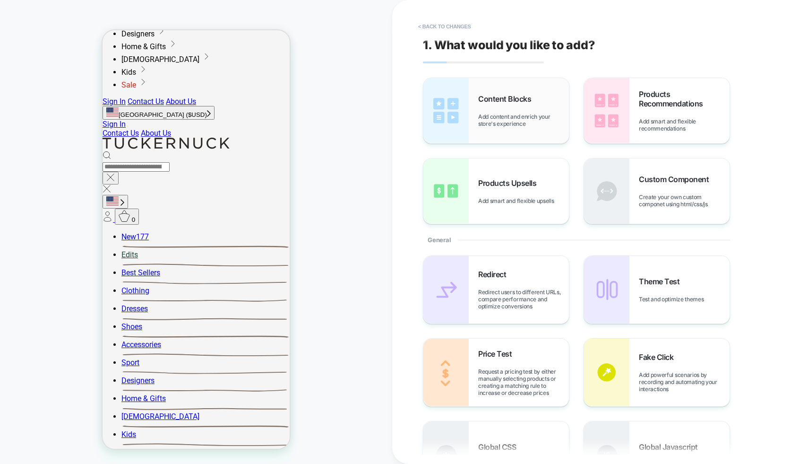
click at [523, 126] on span "Add content and enrich your store's experience" at bounding box center [523, 120] width 91 height 14
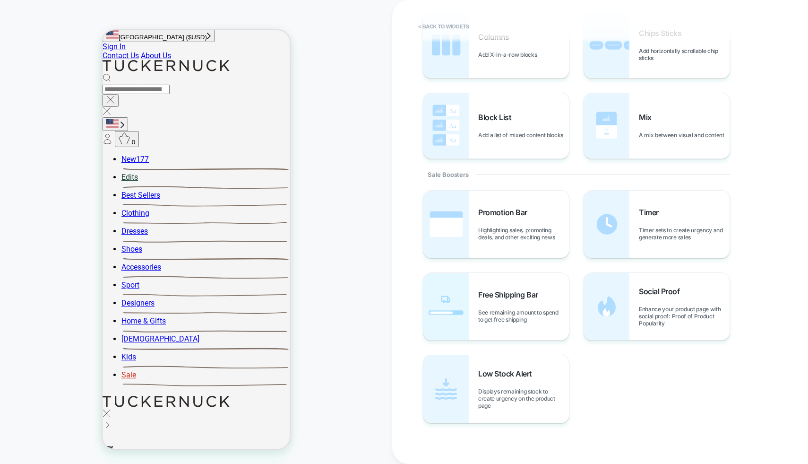
scroll to position [293, 0]
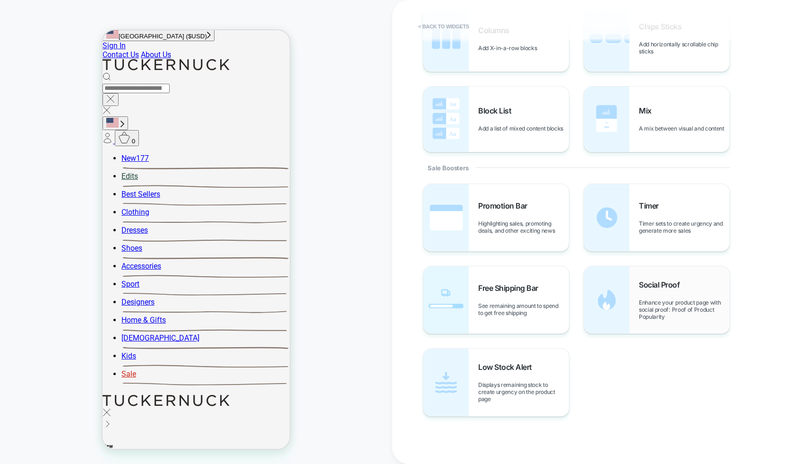
click at [632, 311] on div "Social Proof Enhance your product page with social proof: Proof of Product Popu…" at bounding box center [657, 299] width 146 height 67
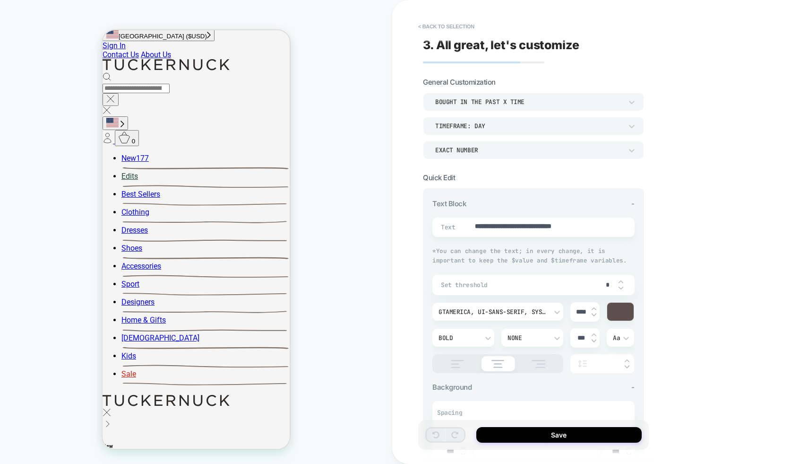
click at [540, 133] on div "TIMEFRAME: day" at bounding box center [533, 126] width 221 height 18
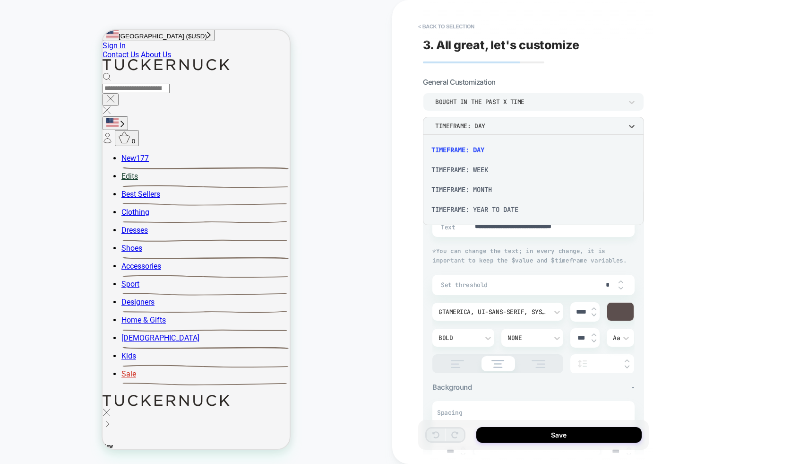
click at [522, 167] on div "TIMEFRAME: WEEK" at bounding box center [533, 170] width 213 height 20
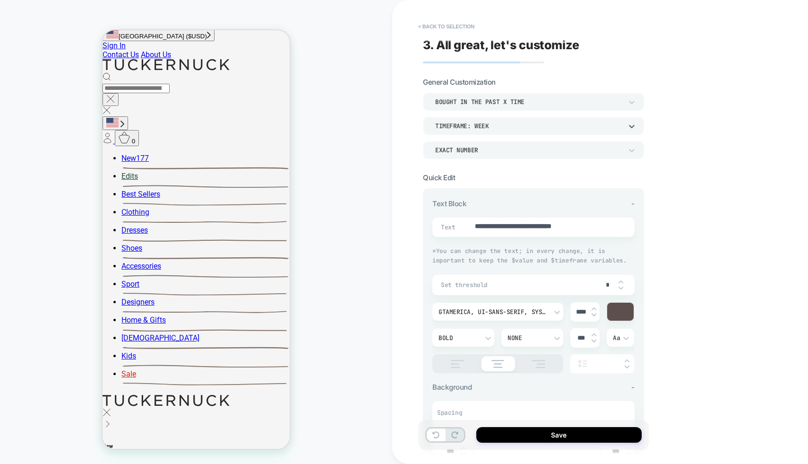
click at [533, 128] on div "TIMEFRAME: WEEK" at bounding box center [528, 126] width 187 height 8
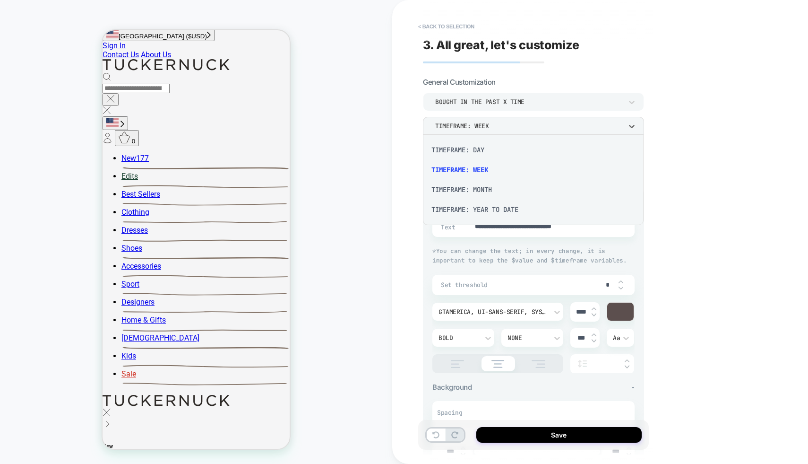
click at [500, 194] on div "TIMEFRAME: MONTH" at bounding box center [533, 190] width 213 height 20
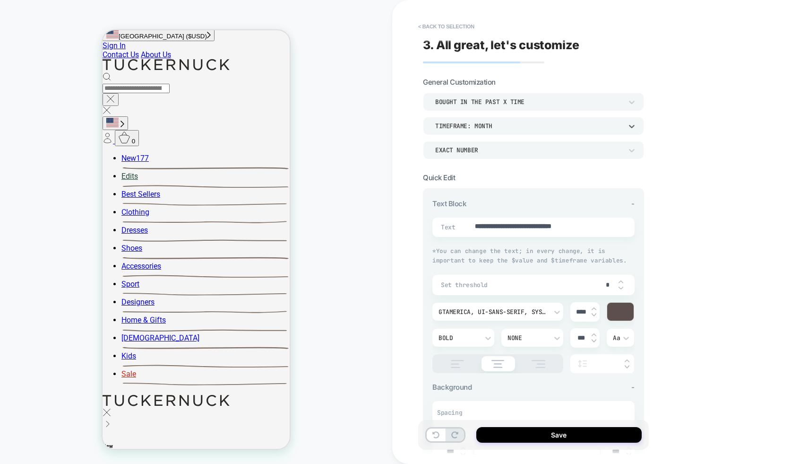
click at [525, 125] on div "TIMEFRAME: MONTH" at bounding box center [528, 126] width 187 height 8
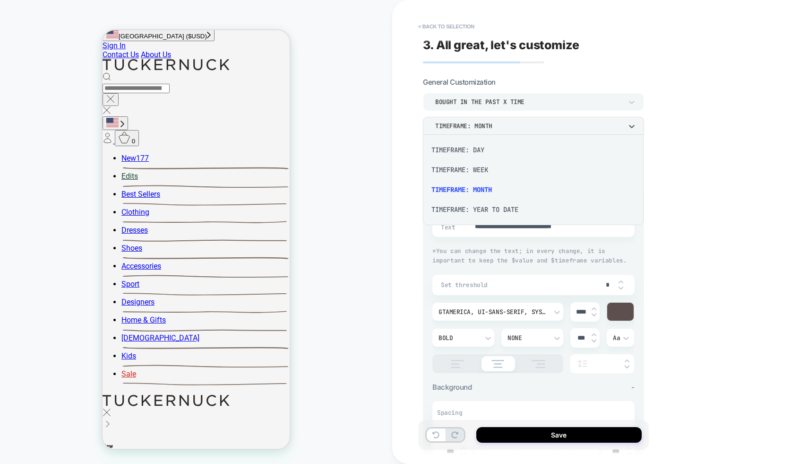
click at [508, 126] on div at bounding box center [404, 232] width 808 height 464
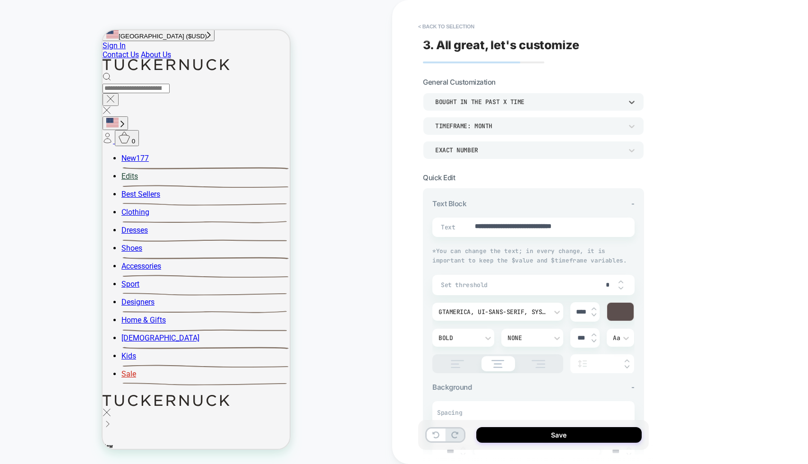
click at [513, 101] on div "bought in the past x time" at bounding box center [528, 102] width 187 height 8
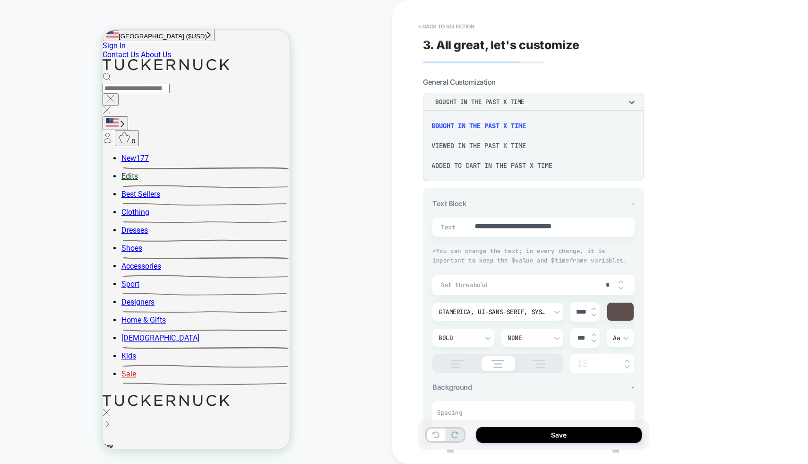
click at [499, 151] on div "viewed in the past x time" at bounding box center [533, 146] width 213 height 20
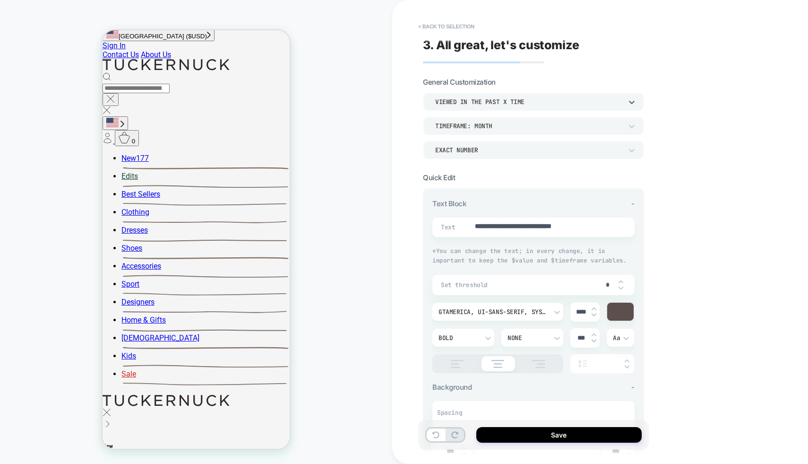
click at [516, 124] on div "TIMEFRAME: MONTH" at bounding box center [528, 126] width 187 height 8
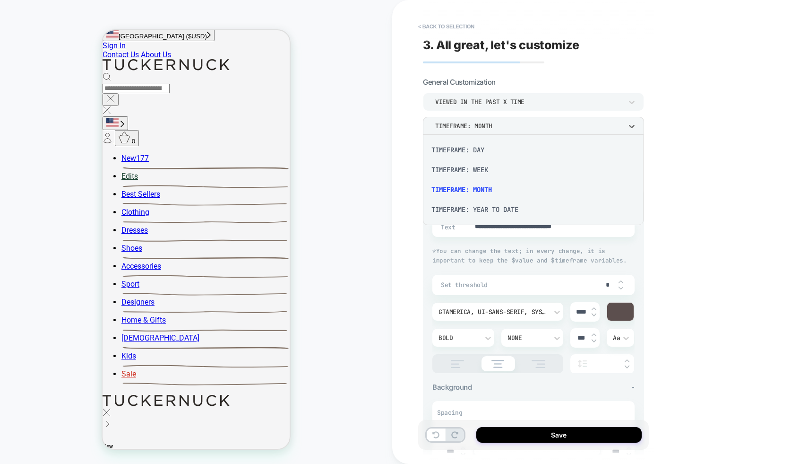
click at [504, 170] on div "TIMEFRAME: WEEK" at bounding box center [533, 170] width 213 height 20
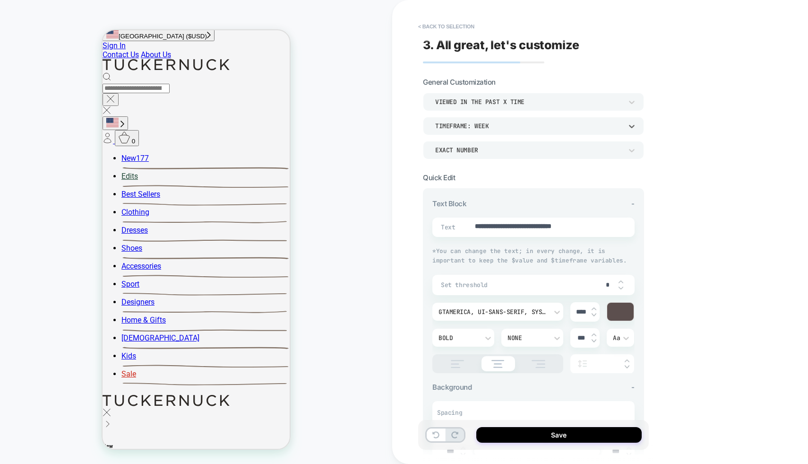
click at [514, 127] on div "TIMEFRAME: WEEK" at bounding box center [528, 126] width 187 height 8
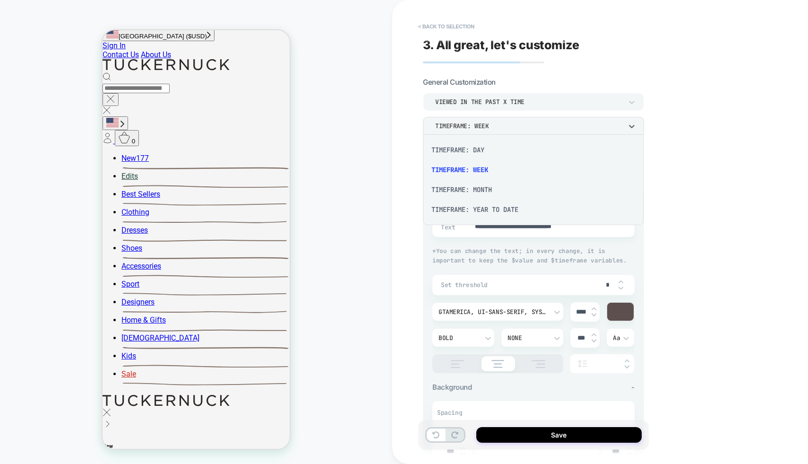
click at [508, 155] on div "TIMEFRAME: DAY" at bounding box center [533, 150] width 213 height 20
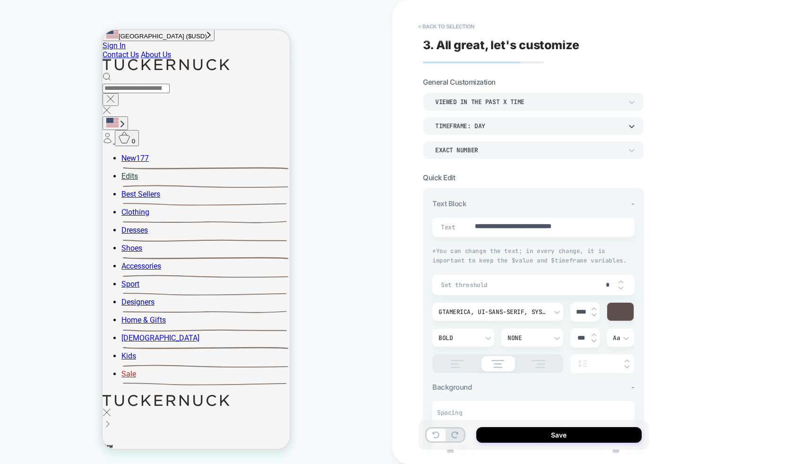
type textarea "*"
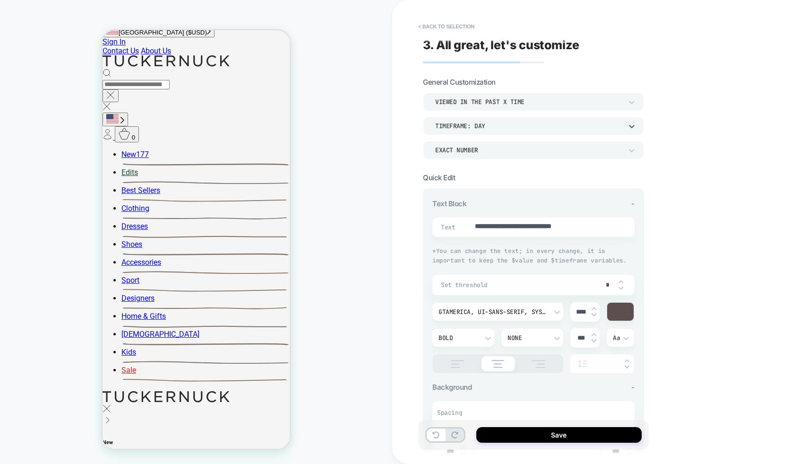
scroll to position [316, 0]
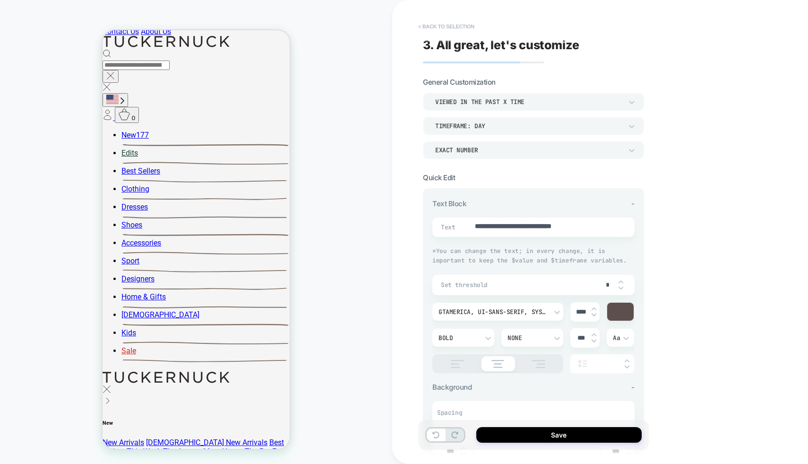
click at [450, 28] on button "< Back to selection" at bounding box center [446, 26] width 66 height 15
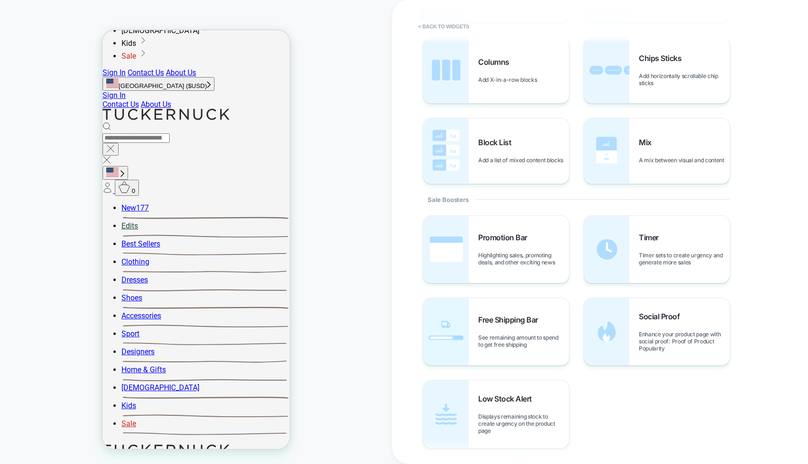
scroll to position [0, 0]
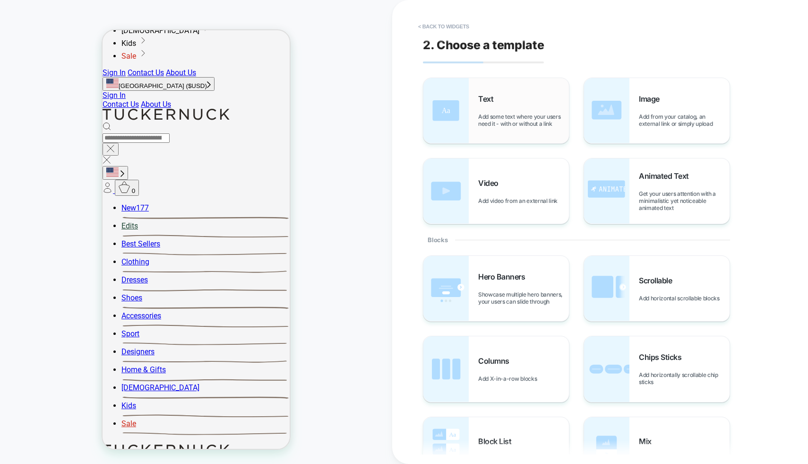
click at [499, 125] on span "Add some text where your users need it - with or without a link" at bounding box center [523, 120] width 91 height 14
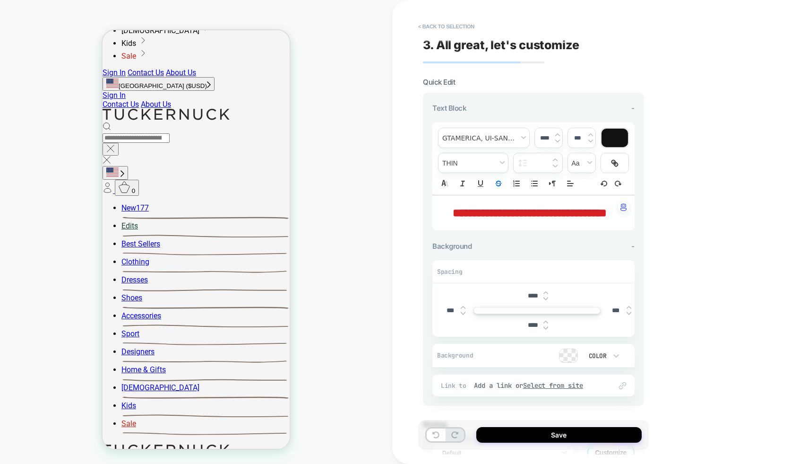
scroll to position [83, 0]
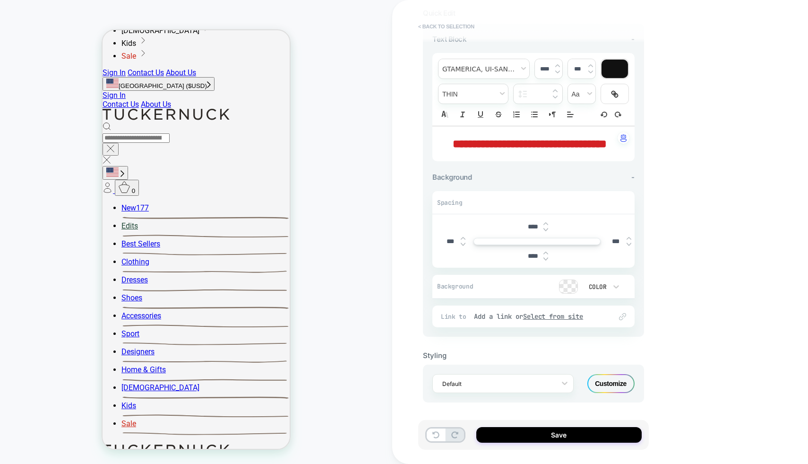
click at [452, 23] on button "< Back to selection" at bounding box center [446, 26] width 66 height 15
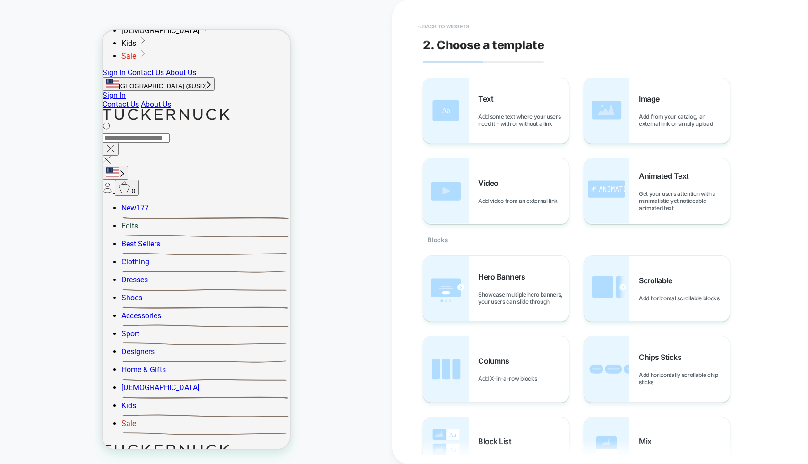
click at [452, 24] on button "< Back to widgets" at bounding box center [443, 26] width 60 height 15
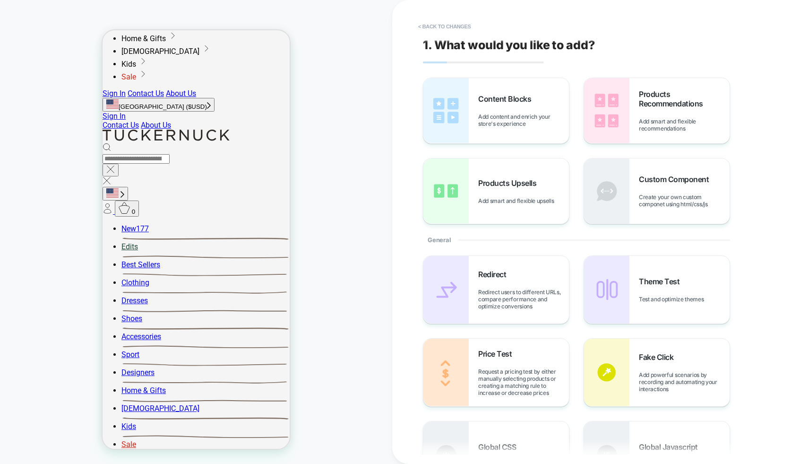
scroll to position [215, 0]
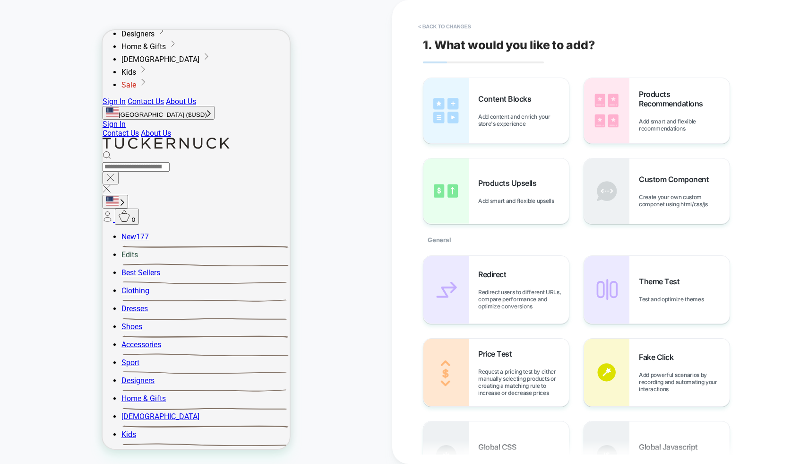
click at [452, 24] on button "< Back to changes" at bounding box center [444, 26] width 62 height 15
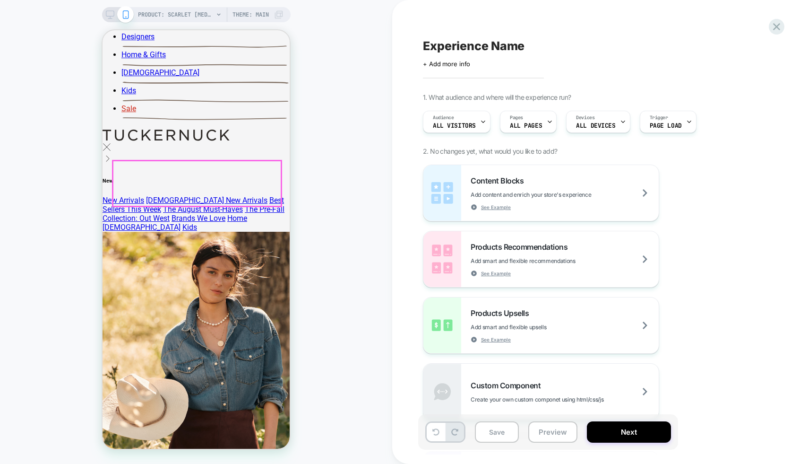
scroll to position [474, 0]
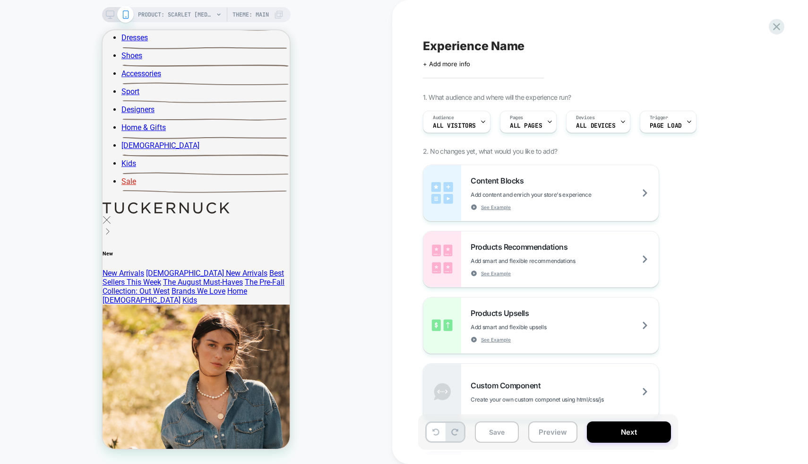
scroll to position [410, 0]
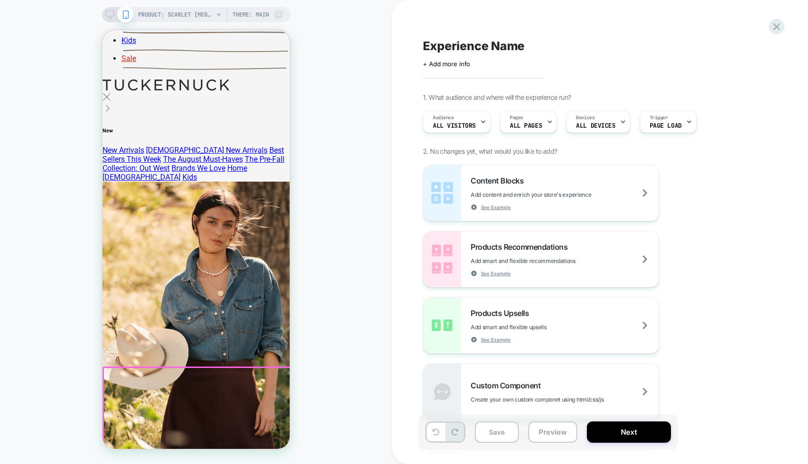
scroll to position [512, 0]
